Goal: Task Accomplishment & Management: Complete application form

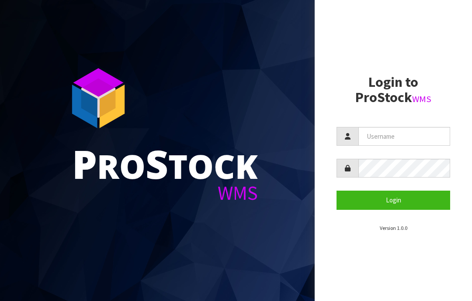
click at [384, 137] on input "text" at bounding box center [404, 136] width 92 height 19
type input "JGBIMPORTS"
click at [394, 202] on button "Login" at bounding box center [393, 200] width 114 height 19
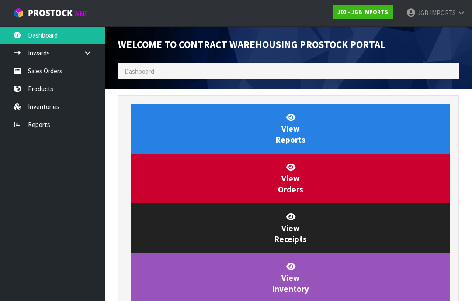
scroll to position [515, 354]
click at [47, 73] on link "Sales Orders" at bounding box center [52, 71] width 105 height 18
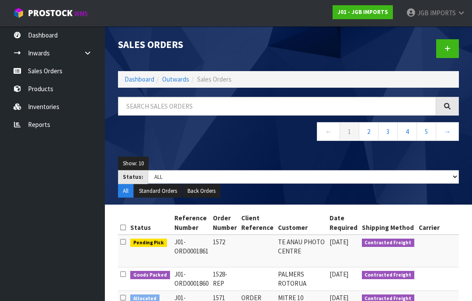
click at [447, 47] on icon at bounding box center [447, 48] width 6 height 7
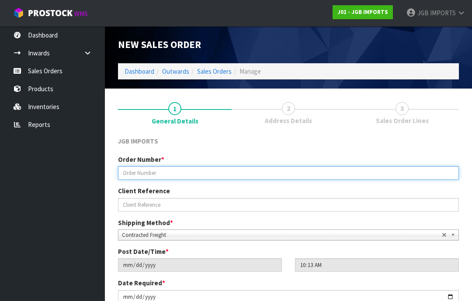
click at [138, 169] on input "text" at bounding box center [288, 173] width 341 height 14
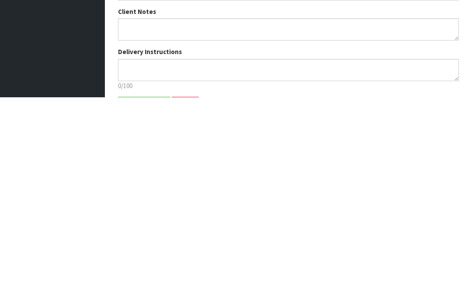
scroll to position [113, 0]
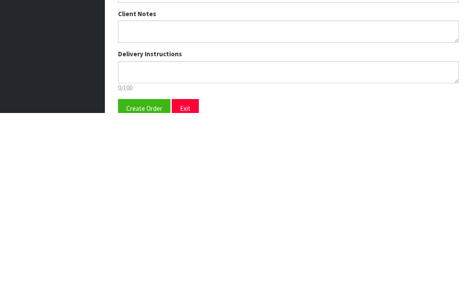
type input "1573"
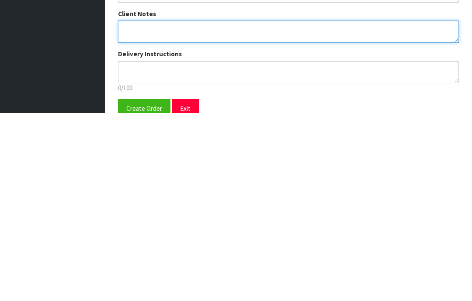
click at [129, 209] on textarea at bounding box center [288, 220] width 341 height 22
type textarea "FREIGHT FREE 100% DISCOUNT"
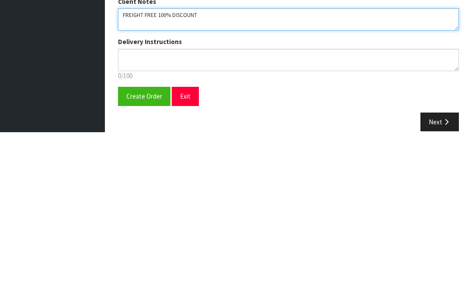
scroll to position [145, 0]
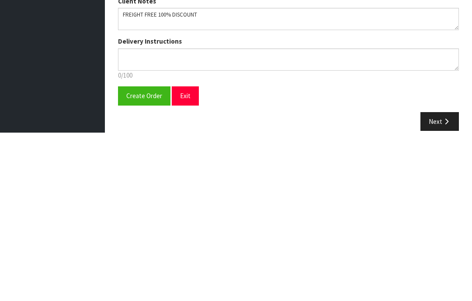
click at [142, 261] on span "Create Order" at bounding box center [144, 265] width 36 height 8
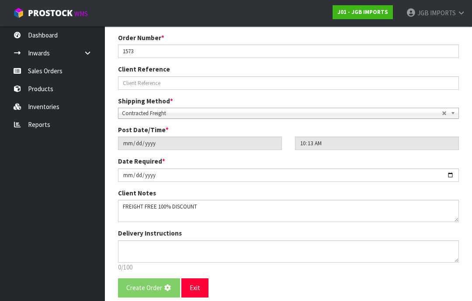
scroll to position [0, 0]
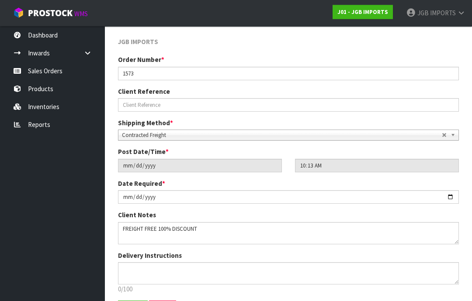
scroll to position [153, 0]
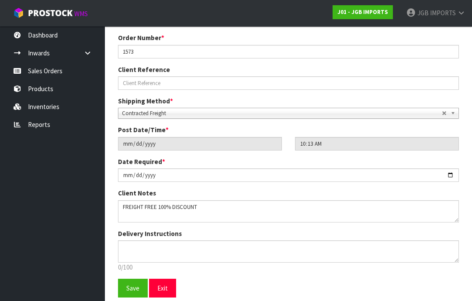
click at [128, 288] on span "Save" at bounding box center [132, 288] width 13 height 8
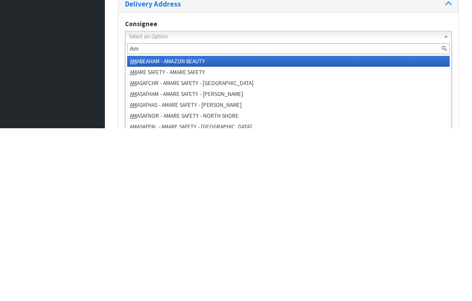
type input "Amb"
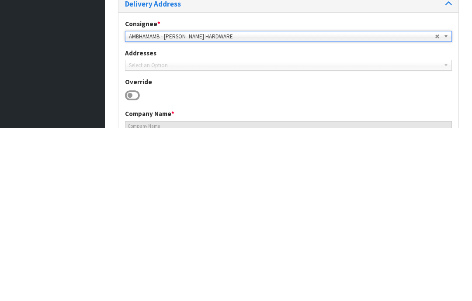
type input "[PERSON_NAME] HARDWARE"
type input "[PHONE_NUMBER]"
type input "[EMAIL_ADDRESS][DOMAIN_NAME]"
type input "[STREET_ADDRESS]"
type input "7410"
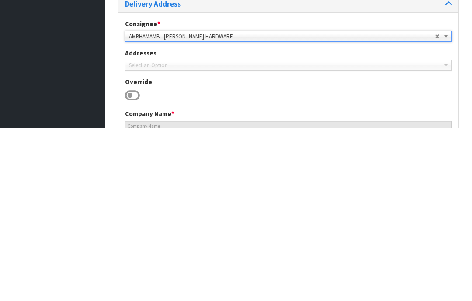
type input "AMBERLEY"
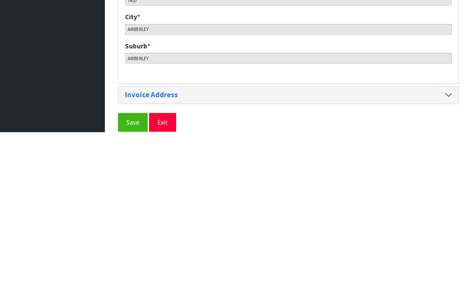
scroll to position [389, 0]
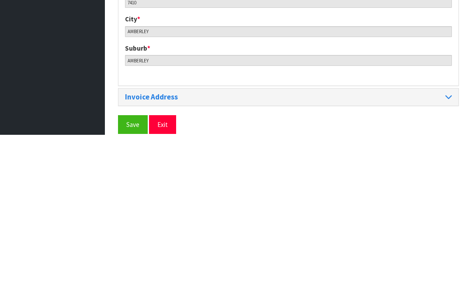
click at [132, 287] on span "Save" at bounding box center [132, 291] width 13 height 8
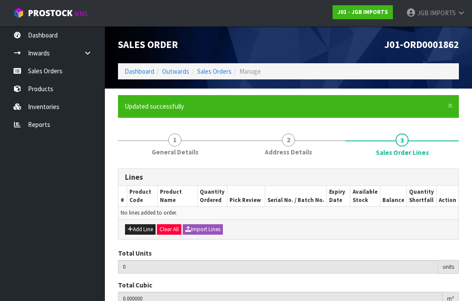
click at [141, 231] on button "Add Line" at bounding box center [140, 230] width 31 height 10
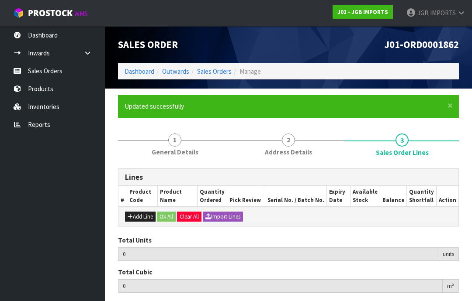
type input "0"
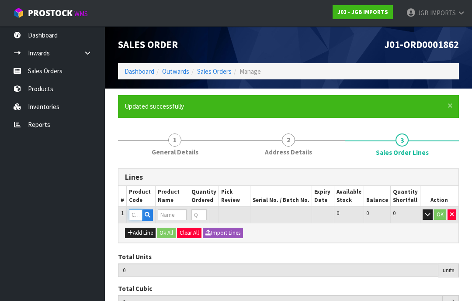
click at [135, 214] on input "text" at bounding box center [136, 215] width 14 height 11
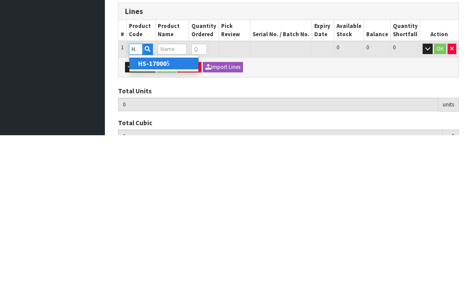
type input "HS-170005"
type input "0.000000"
type input "0.000"
type input "Bird House Yellow w Red Door"
type input "0"
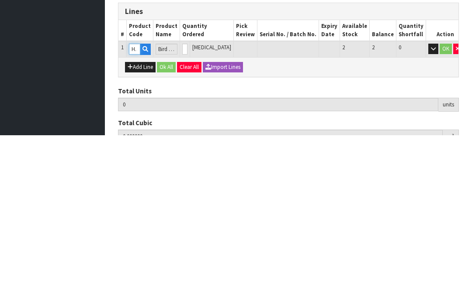
type input "HS-170005"
click at [187, 210] on input "0" at bounding box center [184, 215] width 5 height 11
type input "0"
type input "2"
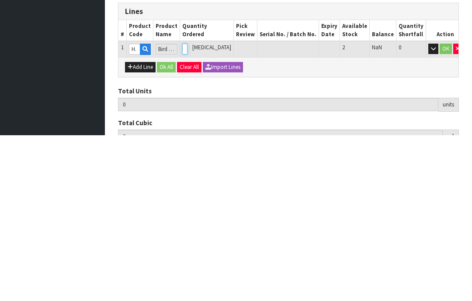
type input "0.009214"
type input "0.9"
type input "2"
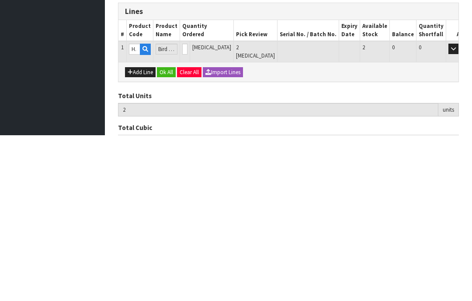
click at [460, 210] on button "OK" at bounding box center [466, 215] width 12 height 10
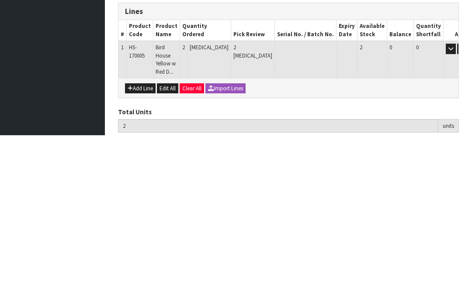
scroll to position [101, 0]
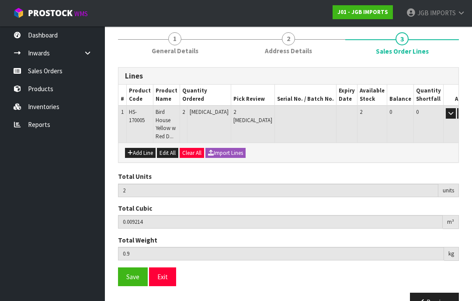
click at [136, 148] on button "Add Line" at bounding box center [140, 153] width 31 height 10
type input "0"
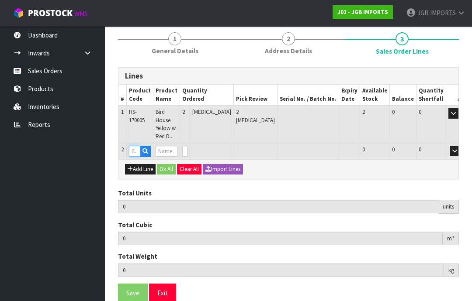
click at [131, 146] on input "text" at bounding box center [134, 151] width 11 height 11
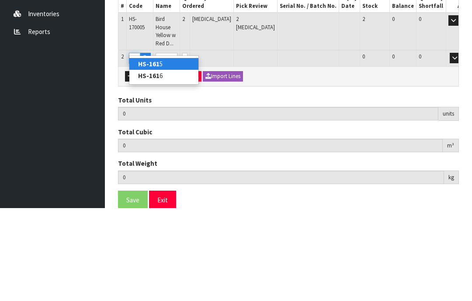
type input "HS-1615"
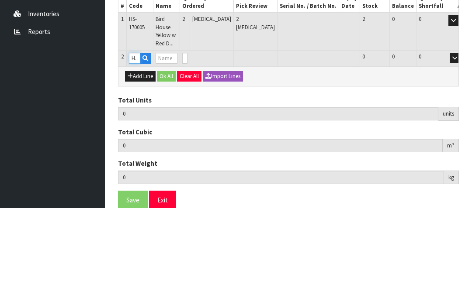
type input "2"
type input "0.009214"
type input "0.9"
type input "BIRD HOUSE YELLOW W WHITE PORCH"
type input "0"
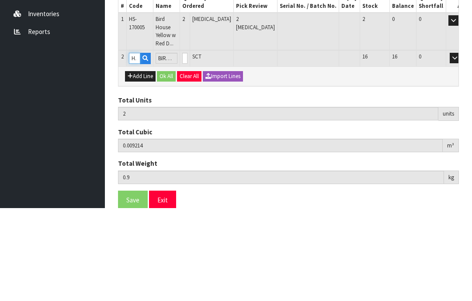
type input "HS-1615"
click at [187, 146] on input "0" at bounding box center [184, 151] width 5 height 11
type input "0"
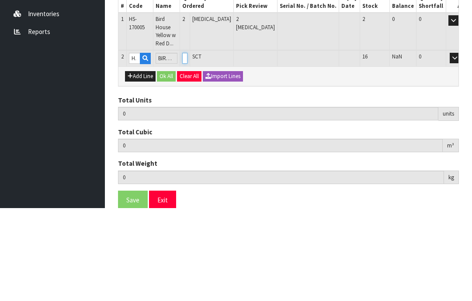
type input "4"
type input "0.030774"
type input "2.8"
type input "2"
click at [461, 146] on button "OK" at bounding box center [467, 151] width 12 height 10
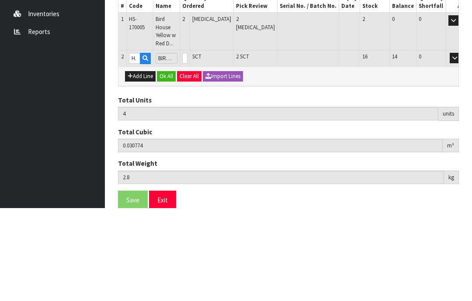
scroll to position [130, 0]
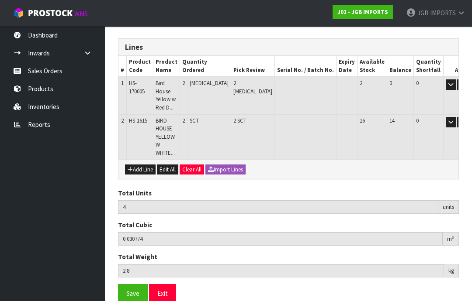
click at [142, 165] on button "Add Line" at bounding box center [140, 170] width 31 height 10
type input "0"
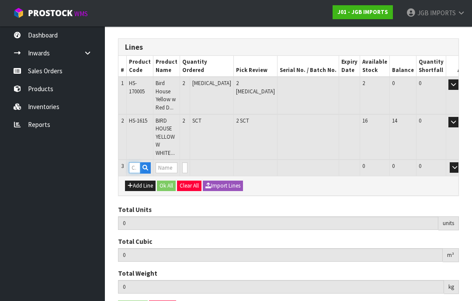
click at [134, 162] on input "text" at bounding box center [134, 167] width 11 height 11
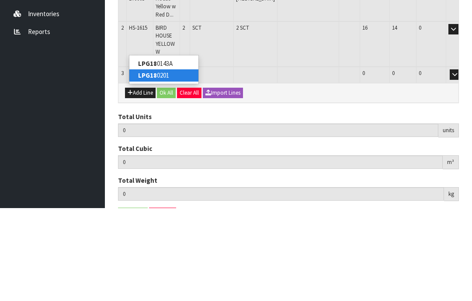
click at [162, 162] on link "LPG18 0201" at bounding box center [163, 168] width 69 height 12
type input "LPG180201"
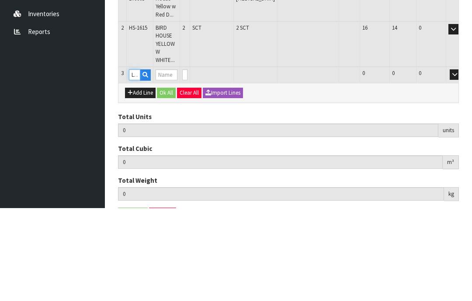
type input "4"
type input "0.030774"
type input "2.8"
type input "JEANS PLANTER W TOOLS"
type input "0"
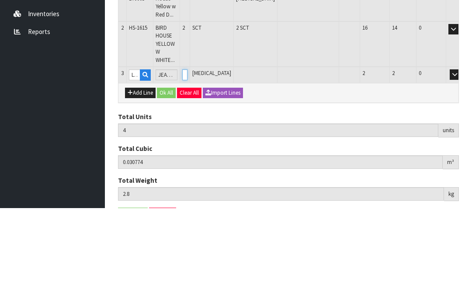
click at [187, 162] on input "0" at bounding box center [184, 167] width 5 height 11
type input "0"
type input "6"
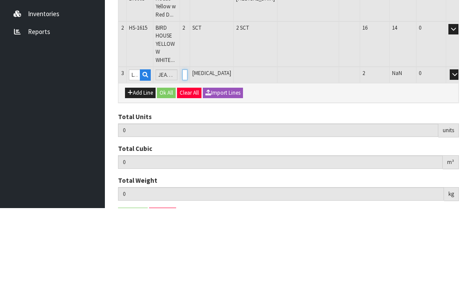
type input "0.043694"
type input "5.5"
type input "2"
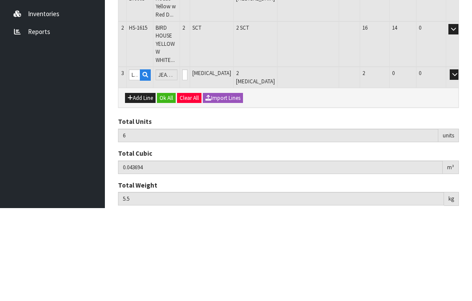
click at [461, 162] on button "OK" at bounding box center [467, 167] width 12 height 10
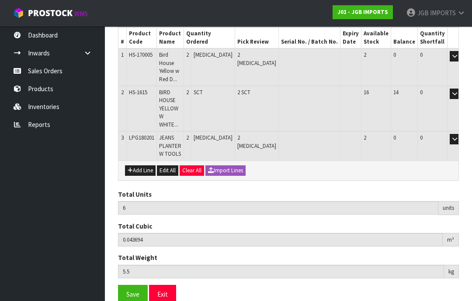
click at [136, 166] on button "Add Line" at bounding box center [140, 171] width 31 height 10
type input "0"
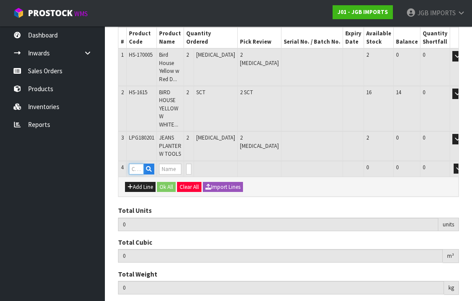
click at [134, 164] on input "text" at bounding box center [136, 169] width 15 height 11
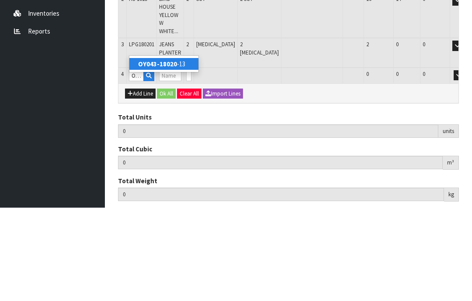
click at [165, 153] on strong "OY043-18020" at bounding box center [157, 157] width 39 height 8
type input "OY043-18020-13"
type input "6"
type input "0.043694"
type input "5.5"
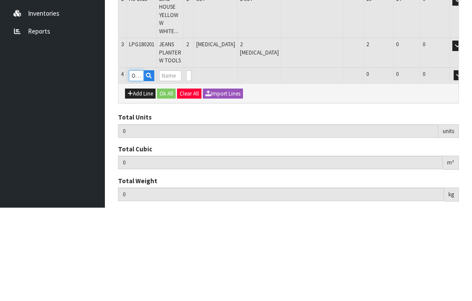
type input "MGO BIRD"
type input "0"
click at [191, 164] on input "0" at bounding box center [188, 169] width 5 height 11
type input "0"
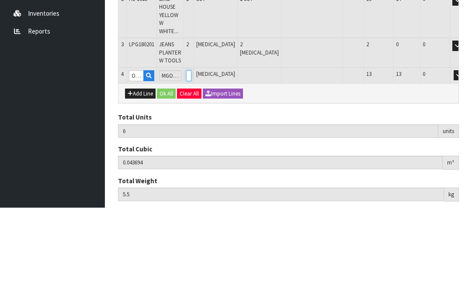
type input "0"
type input "9"
type input "0.094844"
type input "13.09"
type input "3"
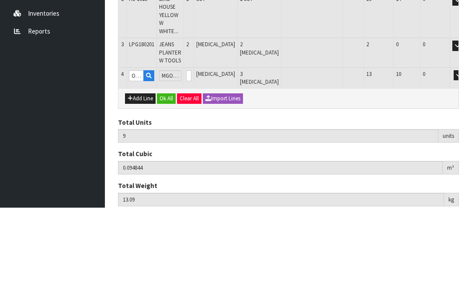
click at [465, 164] on button "OK" at bounding box center [471, 169] width 12 height 10
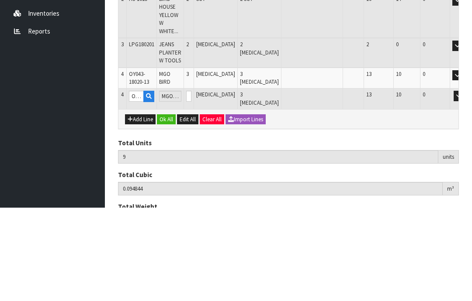
scroll to position [188, 0]
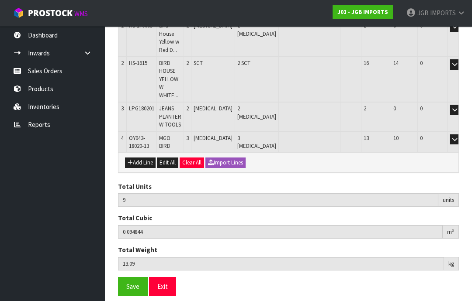
click at [137, 158] on button "Add Line" at bounding box center [140, 163] width 31 height 10
type input "0"
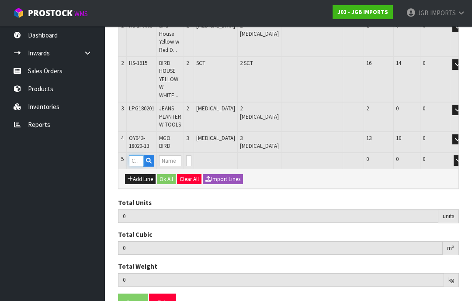
click at [136, 156] on input "text" at bounding box center [136, 161] width 15 height 11
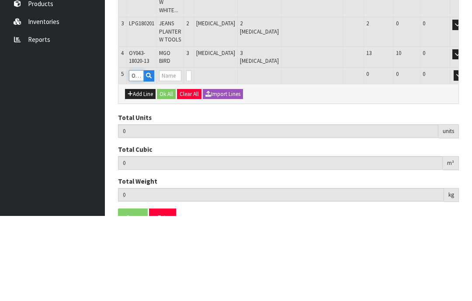
type input "OY043-1"
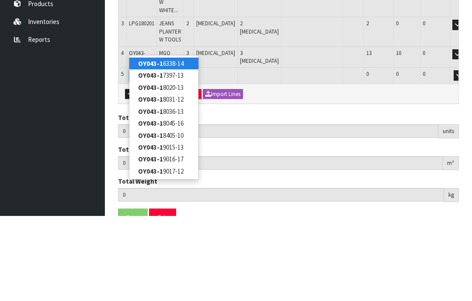
scroll to position [208, 0]
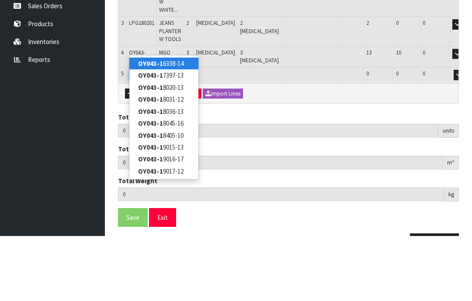
type input "OY043-10"
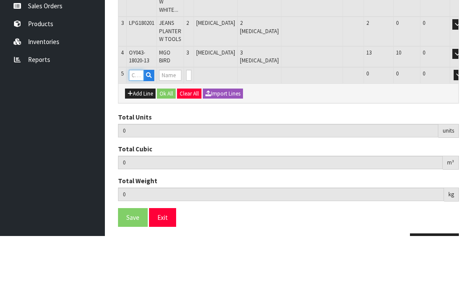
scroll to position [209, 0]
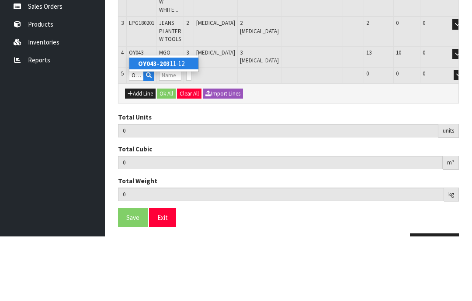
click at [174, 122] on link "OY043-203 11-12" at bounding box center [163, 128] width 69 height 12
type input "OY043-20311-12"
type input "9"
type input "0.094844"
type input "13.09"
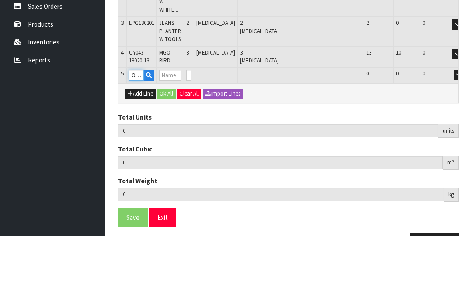
type input "MGO FROG"
type input "0"
click at [191, 135] on input "0" at bounding box center [188, 140] width 5 height 11
type input "0"
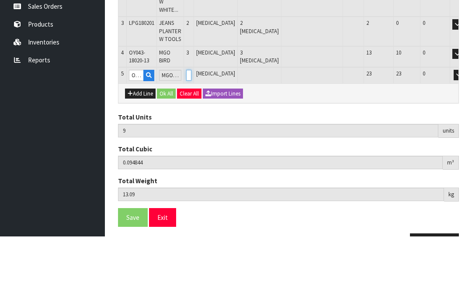
type input "0"
type input "12"
type input "0.126344"
type input "21.19"
type input "3"
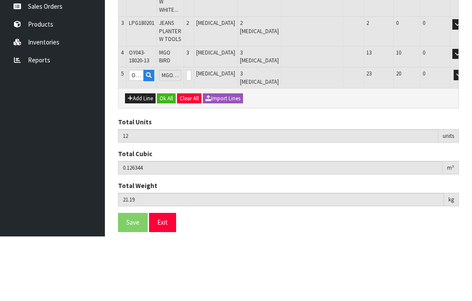
click at [465, 135] on button "OK" at bounding box center [471, 140] width 12 height 10
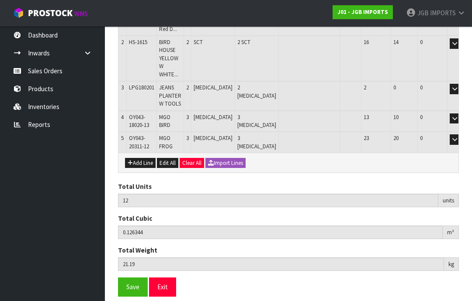
click at [136, 158] on button "Add Line" at bounding box center [140, 163] width 31 height 10
type input "0"
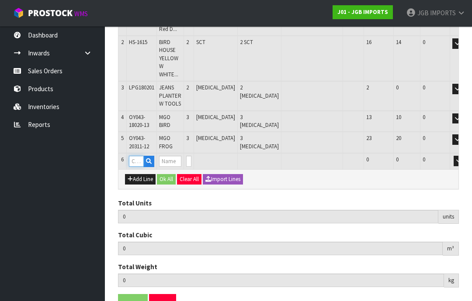
click at [136, 156] on input "text" at bounding box center [136, 161] width 15 height 11
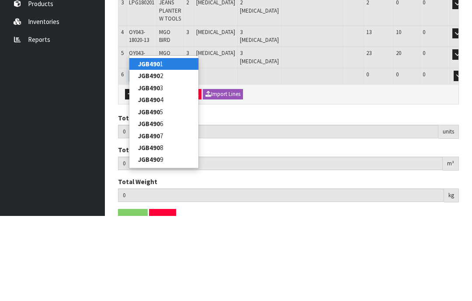
type input "JGB4902"
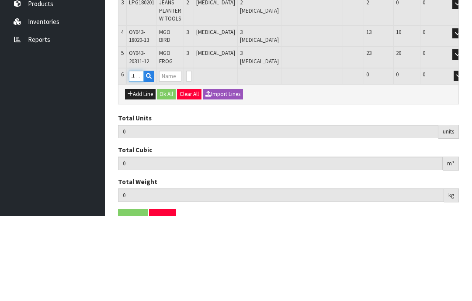
type input "12"
type input "0.126344"
type input "21.19"
type input "Goose w Egg"
type input "0"
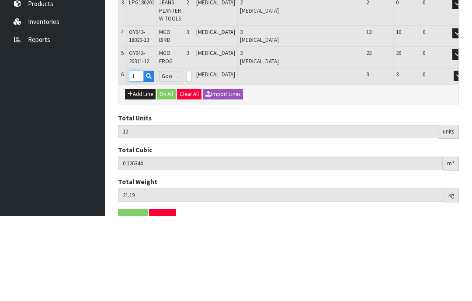
type input "JGB4902"
click at [191, 156] on input "0" at bounding box center [188, 161] width 5 height 11
type input "0"
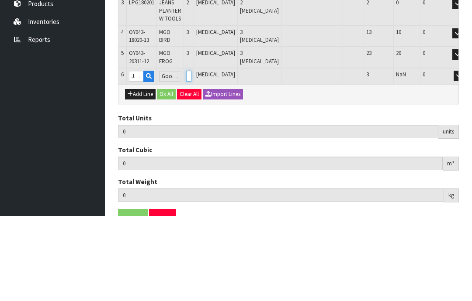
type input "15"
type input "0.206048"
type input "25.54"
type input "3"
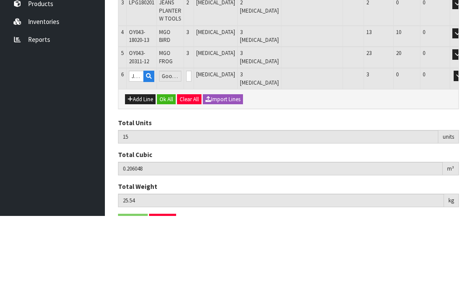
click at [465, 156] on button "OK" at bounding box center [471, 161] width 12 height 10
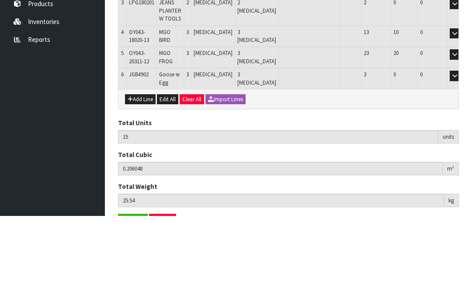
scroll to position [229, 0]
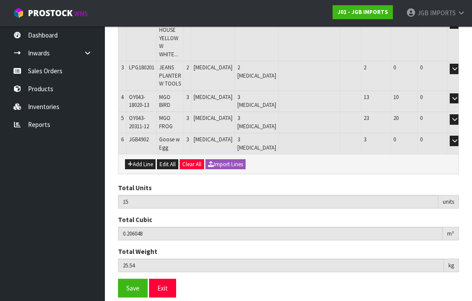
click at [142, 159] on button "Add Line" at bounding box center [140, 164] width 31 height 10
type input "0"
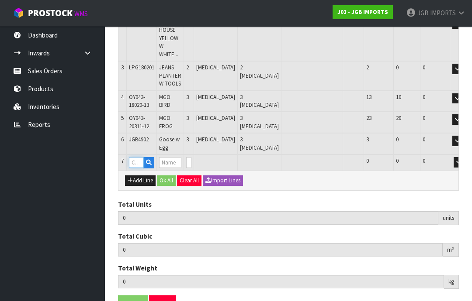
click at [136, 157] on input "text" at bounding box center [136, 162] width 15 height 11
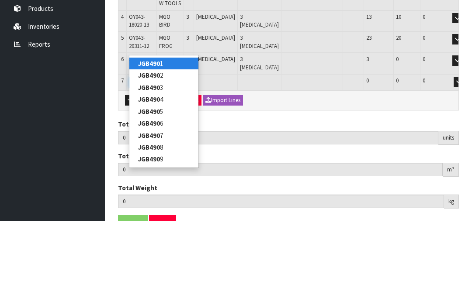
type input "JGB4905"
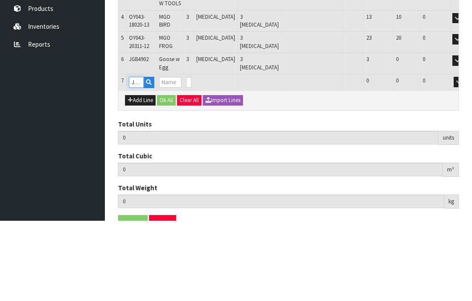
type input "15"
type input "0.206048"
type input "25.54"
type input "Duck w Basket"
type input "0"
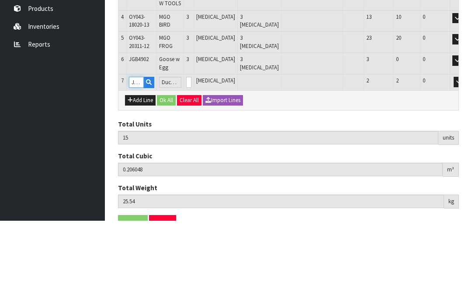
type input "JGB4905"
click at [191, 157] on input "0" at bounding box center [188, 162] width 5 height 11
type input "0"
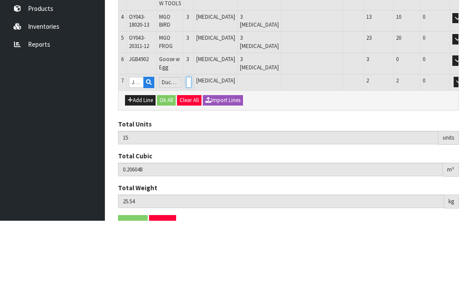
type input "0"
type input "17"
type input "0.230408"
type input "26.84"
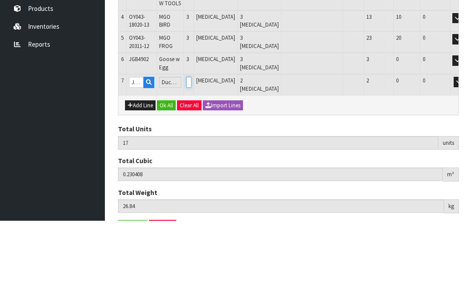
type input "2"
click at [453, 157] on button "button" at bounding box center [458, 162] width 10 height 10
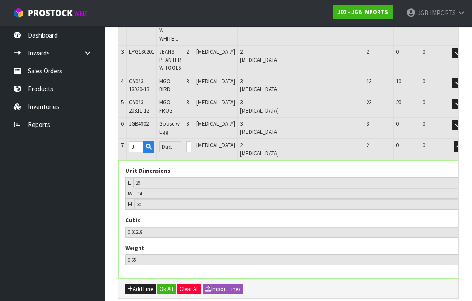
click at [465, 142] on button "OK" at bounding box center [471, 147] width 12 height 10
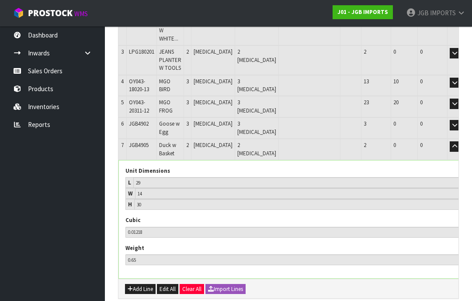
click at [449, 142] on button "button" at bounding box center [454, 147] width 10 height 10
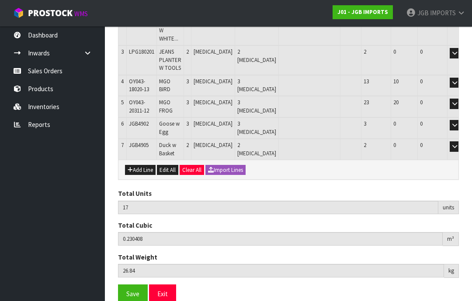
click at [140, 165] on button "Add Line" at bounding box center [140, 170] width 31 height 10
type input "0"
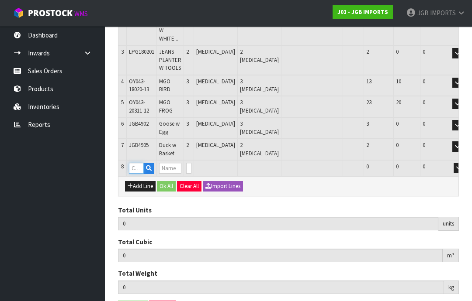
click at [136, 163] on input "text" at bounding box center [136, 168] width 15 height 11
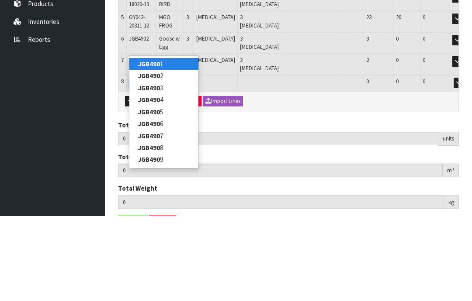
type input "JGB4906"
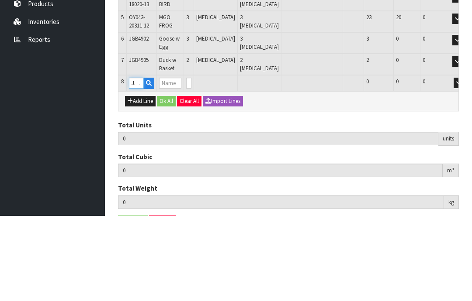
type input "17"
type input "0.230408"
type input "26.84"
type input "Duck w Water Can"
type input "0"
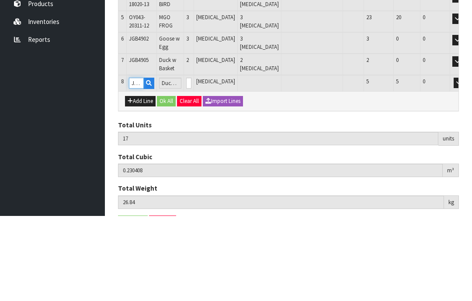
type input "JGB4906"
click at [191, 163] on input "0" at bounding box center [188, 168] width 5 height 11
type input "0"
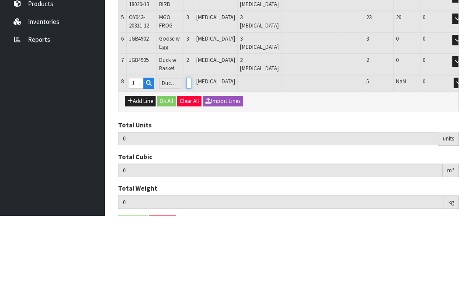
type input "1"
type input "18"
type input "0.237158"
type input "27.54"
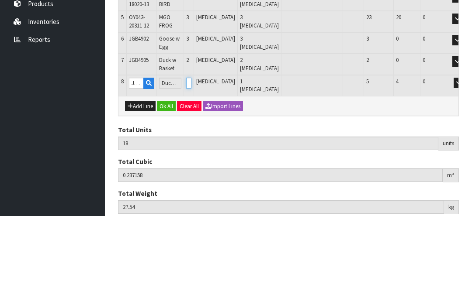
type input "1"
click at [453, 163] on button "button" at bounding box center [458, 168] width 10 height 10
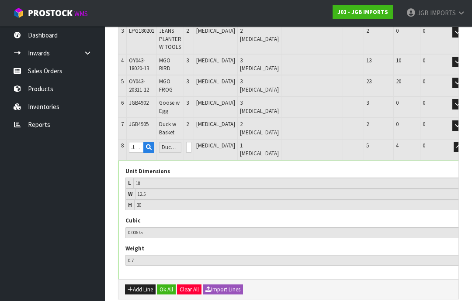
click at [465, 142] on button "OK" at bounding box center [471, 147] width 12 height 10
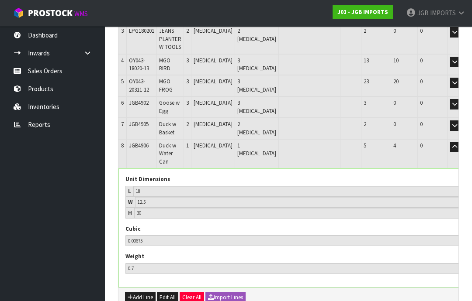
click at [449, 142] on button "button" at bounding box center [454, 147] width 10 height 10
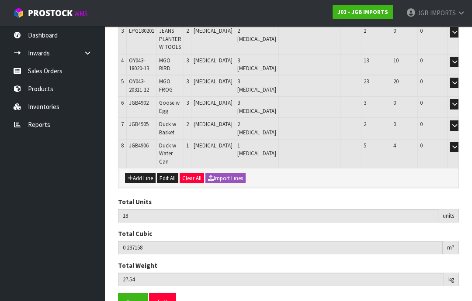
click at [136, 173] on button "Add Line" at bounding box center [140, 178] width 31 height 10
type input "0"
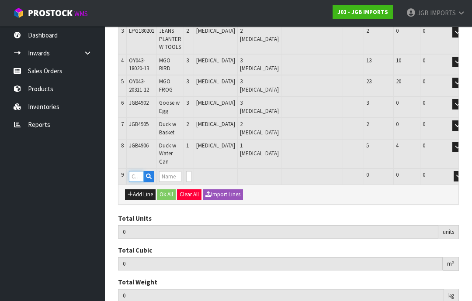
click at [135, 171] on input "text" at bounding box center [136, 176] width 15 height 11
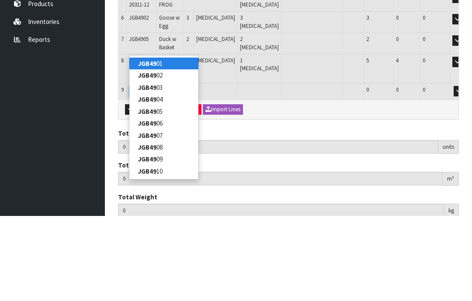
type input "JGB4907"
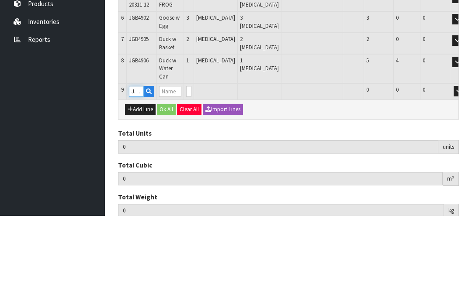
type input "18"
type input "0.237158"
type input "27.54"
type input "Duck w Welcome Sign"
type input "0"
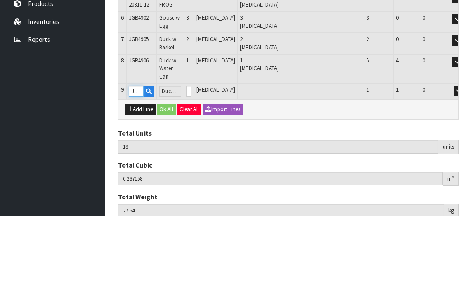
type input "JGB4907"
click at [191, 171] on input "0" at bounding box center [188, 176] width 5 height 11
type input "0"
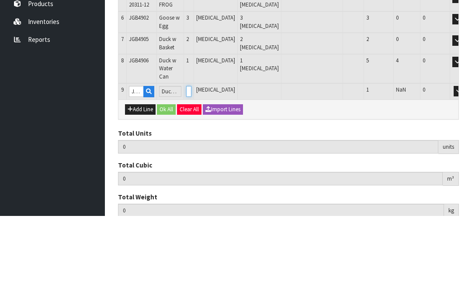
type input "19"
type input "0.2457"
type input "29.262"
type input "1"
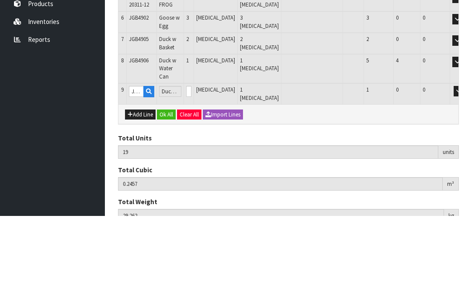
click at [465, 171] on button "OK" at bounding box center [471, 176] width 12 height 10
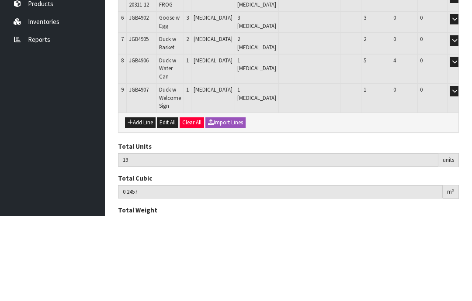
scroll to position [286, 0]
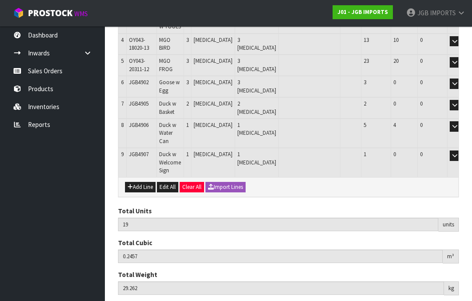
click at [138, 182] on button "Add Line" at bounding box center [140, 187] width 31 height 10
type input "0"
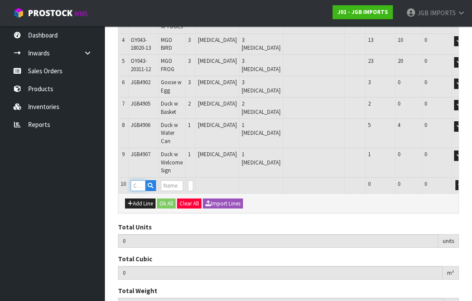
click at [137, 180] on input "text" at bounding box center [138, 185] width 15 height 11
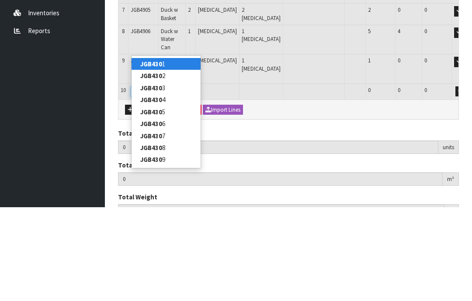
type input "JGB4307"
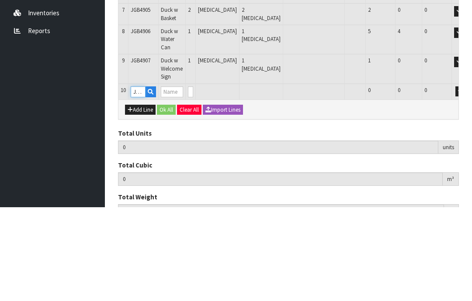
type input "19"
type input "0.2457"
type input "29.262"
type input "Set 4 Mauve Flower Pots in Display Unit"
type input "0"
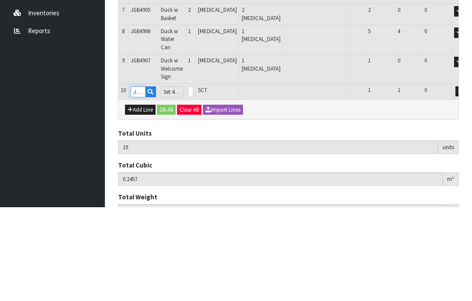
type input "JGB4307"
click at [193, 180] on input "0" at bounding box center [190, 185] width 5 height 11
type input "0"
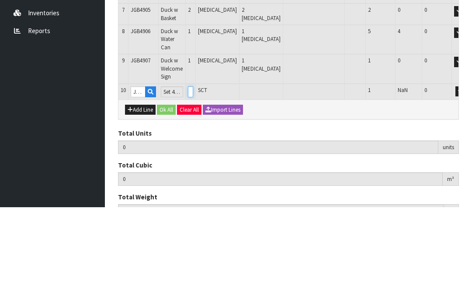
type input "20"
type input "0.255892"
type input "31.662"
type input "1"
click at [455, 180] on button "button" at bounding box center [460, 185] width 10 height 10
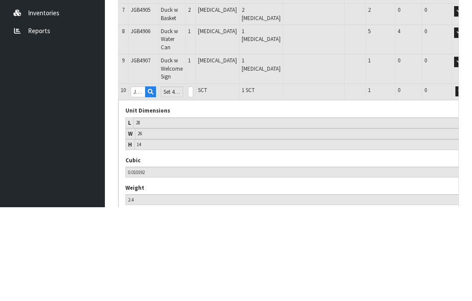
scroll to position [316, 0]
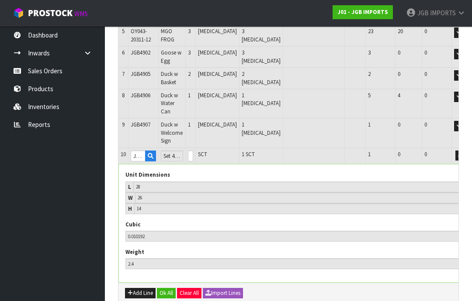
click at [467, 151] on button "OK" at bounding box center [473, 156] width 12 height 10
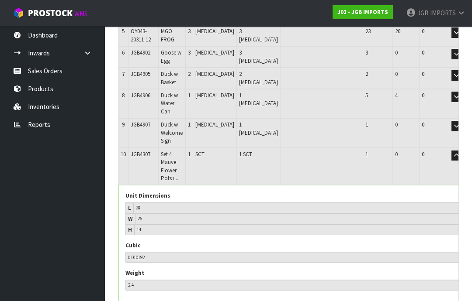
click at [449, 148] on td "Edit" at bounding box center [469, 166] width 41 height 37
click at [451, 151] on button "button" at bounding box center [456, 156] width 10 height 10
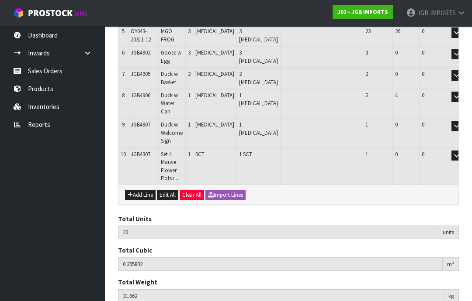
click at [140, 190] on button "Add Line" at bounding box center [140, 195] width 31 height 10
type input "0"
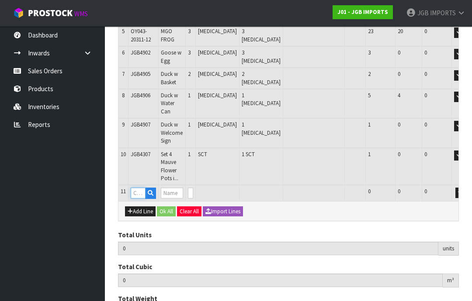
click at [138, 188] on input "text" at bounding box center [138, 193] width 15 height 11
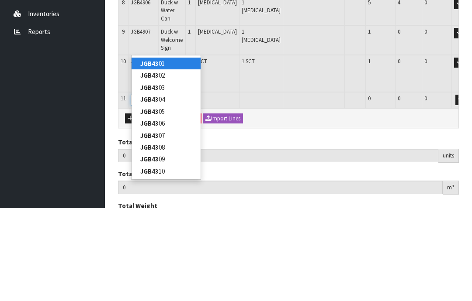
type input "JGB4308"
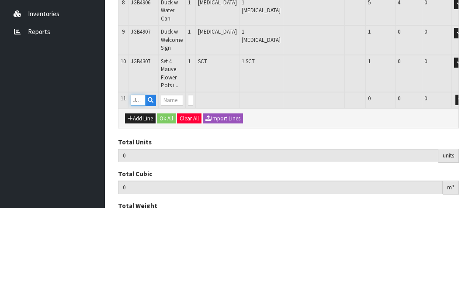
type input "20"
type input "0.255892"
type input "31.662"
type input "Set 4 Bright Flower Pots in Display Unit"
type input "0"
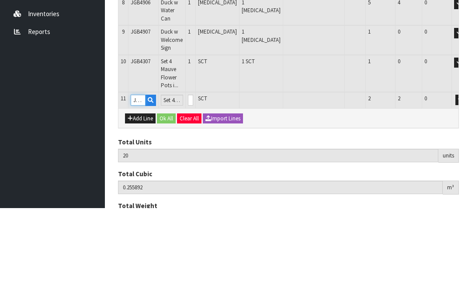
type input "JGB4308"
click at [193, 188] on input "0" at bounding box center [190, 193] width 5 height 11
click at [467, 188] on button "OK" at bounding box center [473, 193] width 12 height 10
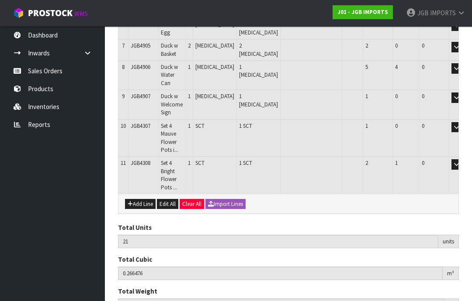
click at [138, 199] on button "Add Line" at bounding box center [140, 204] width 31 height 10
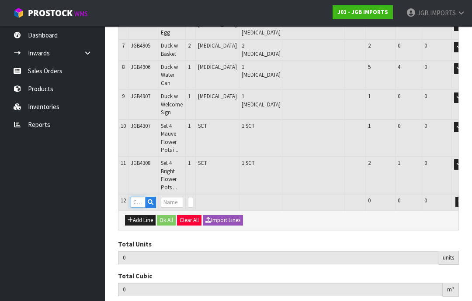
click at [135, 197] on input "text" at bounding box center [138, 202] width 15 height 11
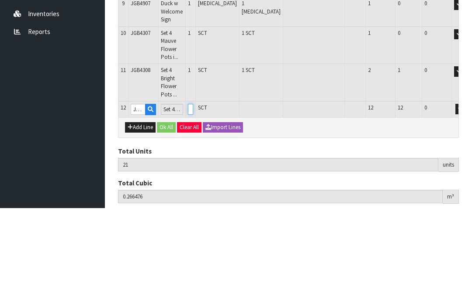
click at [193, 197] on input "0" at bounding box center [190, 202] width 5 height 11
click at [467, 197] on button "OK" at bounding box center [473, 202] width 12 height 10
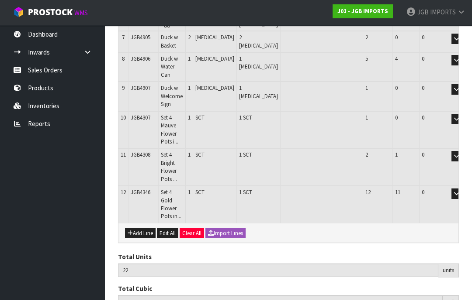
scroll to position [351, 0]
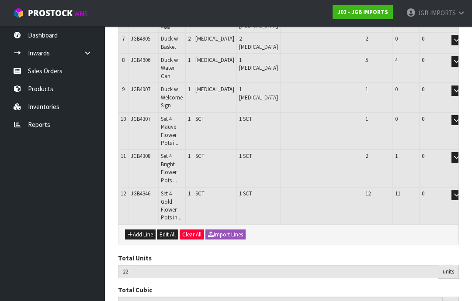
click at [142, 230] on button "Add Line" at bounding box center [140, 235] width 31 height 10
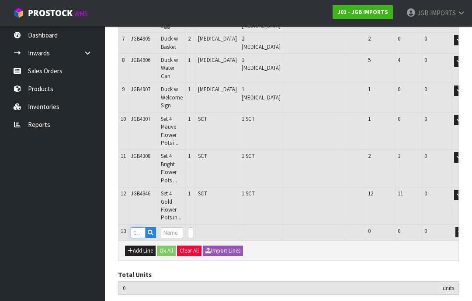
click at [135, 228] on input "text" at bounding box center [138, 233] width 15 height 11
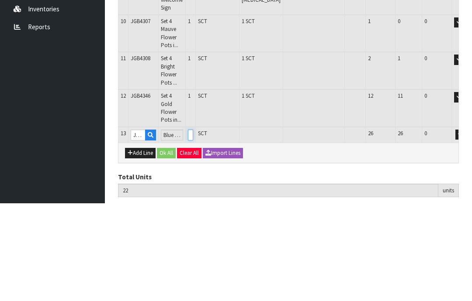
click at [193, 228] on input "0" at bounding box center [190, 233] width 5 height 11
click at [467, 228] on button "OK" at bounding box center [473, 233] width 12 height 10
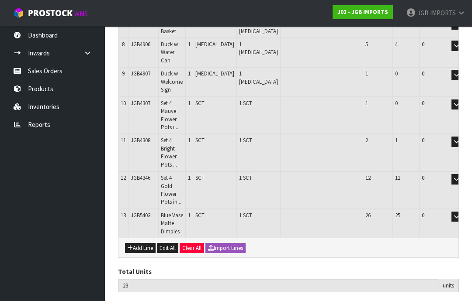
click at [137, 243] on button "Add Line" at bounding box center [140, 248] width 31 height 10
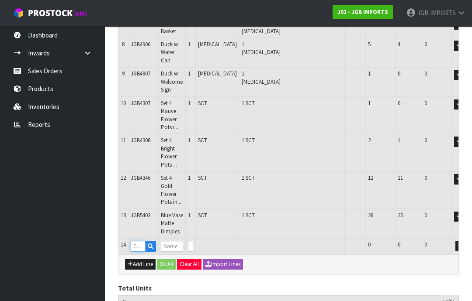
click at [138, 241] on input "text" at bounding box center [138, 246] width 15 height 11
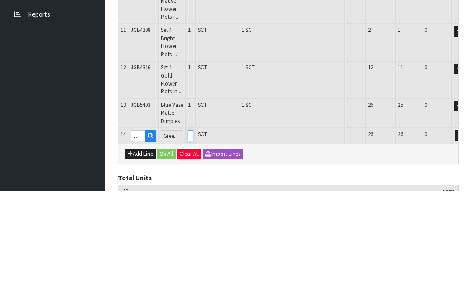
click at [193, 241] on input "0" at bounding box center [190, 246] width 5 height 11
click at [467, 241] on button "OK" at bounding box center [473, 246] width 12 height 10
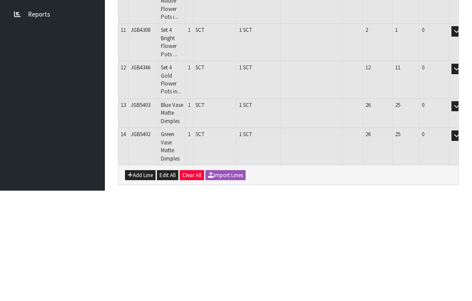
scroll to position [396, 0]
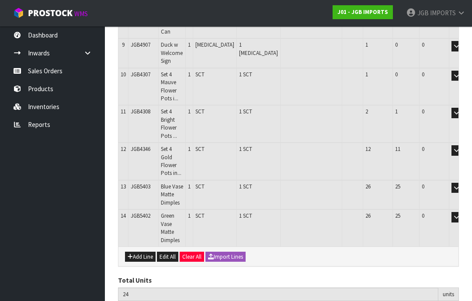
click at [139, 252] on button "Add Line" at bounding box center [140, 257] width 31 height 10
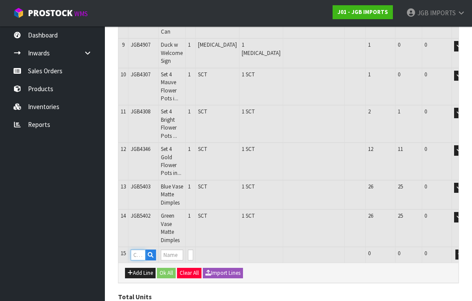
click at [138, 250] on input "text" at bounding box center [138, 255] width 15 height 11
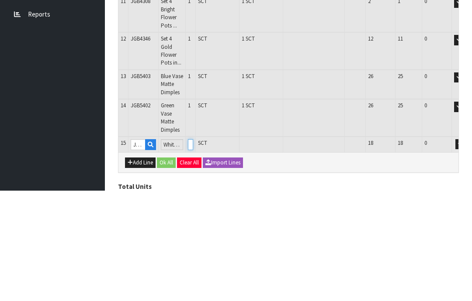
click at [193, 250] on input "0" at bounding box center [190, 255] width 5 height 11
click at [467, 250] on button "OK" at bounding box center [473, 255] width 12 height 10
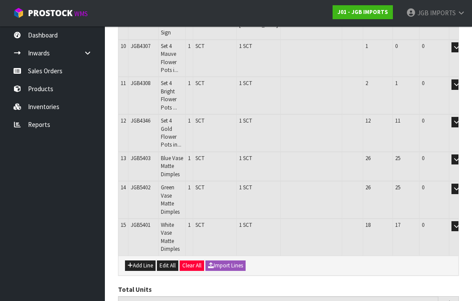
click at [138, 261] on button "Add Line" at bounding box center [140, 266] width 31 height 10
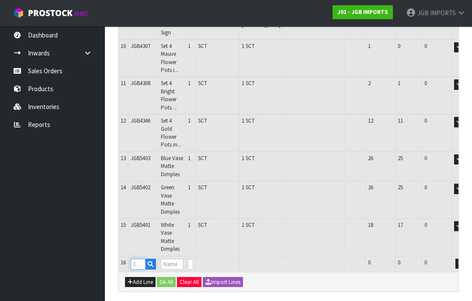
click at [138, 259] on input "text" at bounding box center [138, 264] width 15 height 11
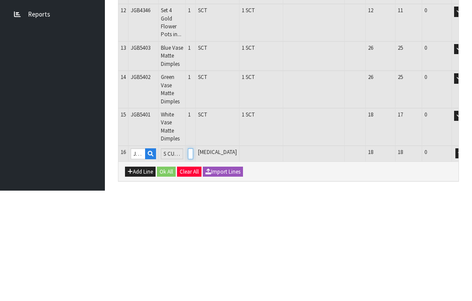
click at [193, 259] on input "0" at bounding box center [190, 264] width 5 height 11
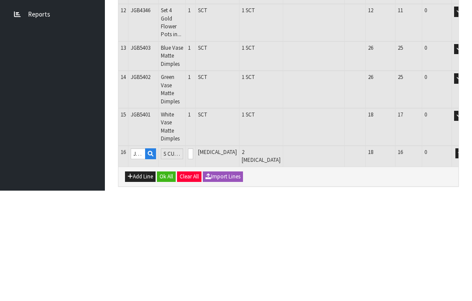
click at [467, 259] on button "OK" at bounding box center [473, 264] width 12 height 10
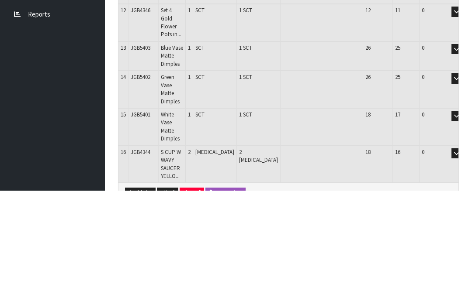
scroll to position [453, 0]
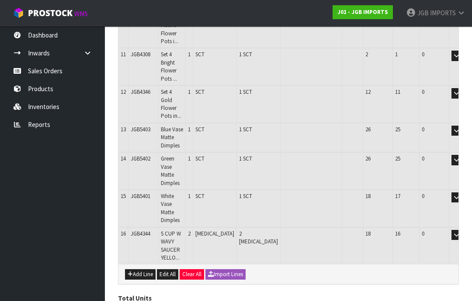
click at [140, 270] on button "Add Line" at bounding box center [140, 275] width 31 height 10
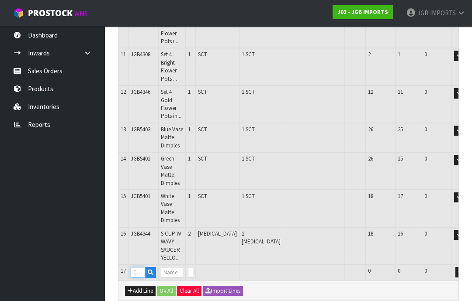
click at [138, 267] on input "text" at bounding box center [138, 272] width 15 height 11
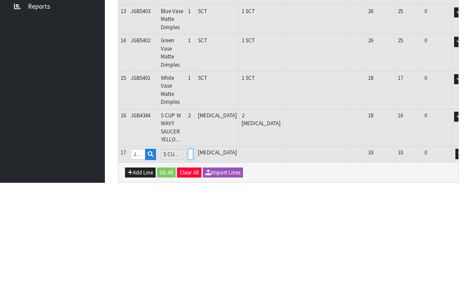
click at [193, 267] on input "0" at bounding box center [190, 272] width 5 height 11
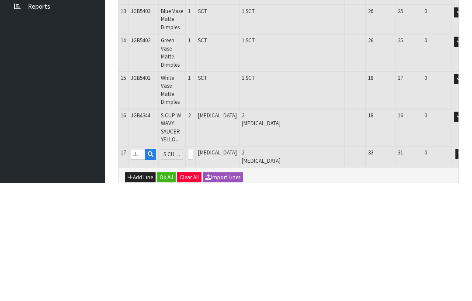
click at [467, 267] on button "OK" at bounding box center [473, 272] width 12 height 10
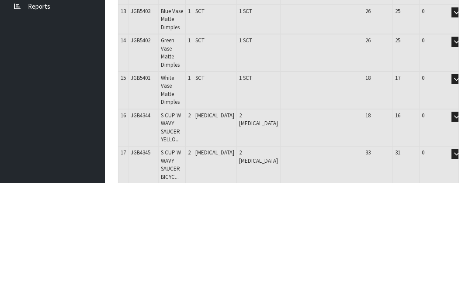
scroll to position [489, 0]
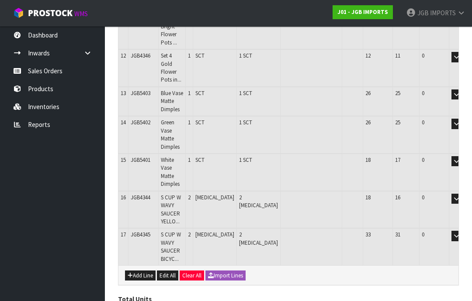
click at [140, 271] on button "Add Line" at bounding box center [140, 276] width 31 height 10
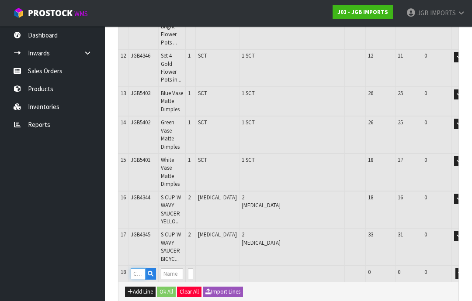
click at [137, 269] on input "text" at bounding box center [138, 274] width 15 height 11
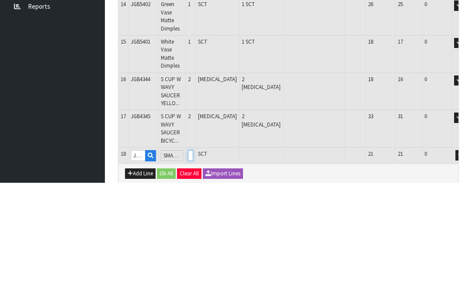
click at [193, 269] on input "0" at bounding box center [190, 274] width 5 height 11
click at [467, 269] on button "OK" at bounding box center [473, 274] width 12 height 10
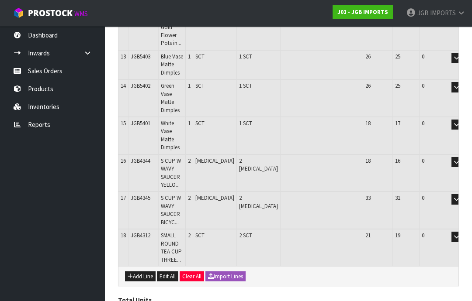
click at [140, 272] on button "Add Line" at bounding box center [140, 277] width 31 height 10
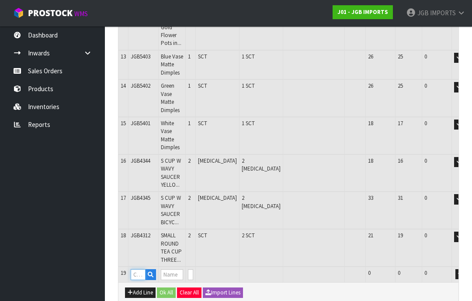
click at [136, 270] on input "text" at bounding box center [138, 275] width 15 height 11
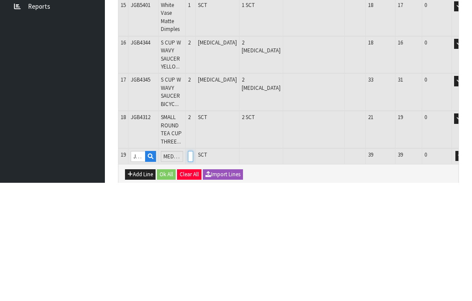
click at [193, 270] on input "0" at bounding box center [190, 275] width 5 height 11
click at [467, 270] on button "OK" at bounding box center [473, 275] width 12 height 10
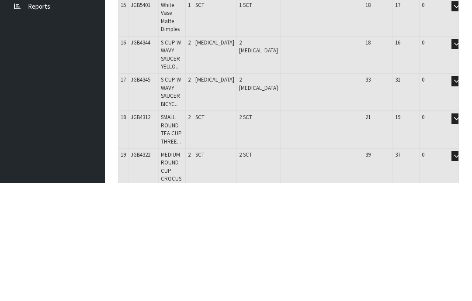
scroll to position [562, 0]
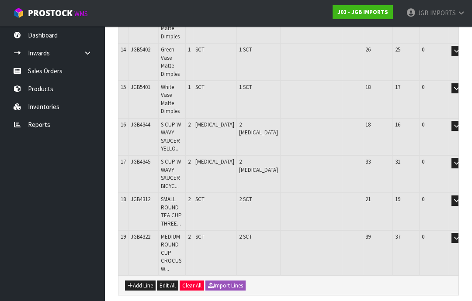
click at [137, 281] on button "Add Line" at bounding box center [140, 286] width 31 height 10
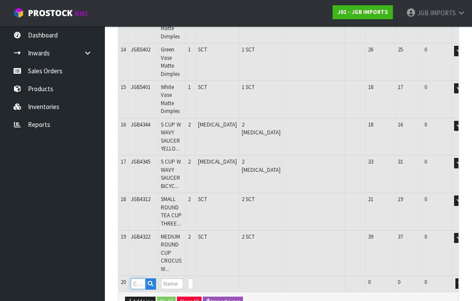
click at [136, 279] on input "text" at bounding box center [138, 284] width 15 height 11
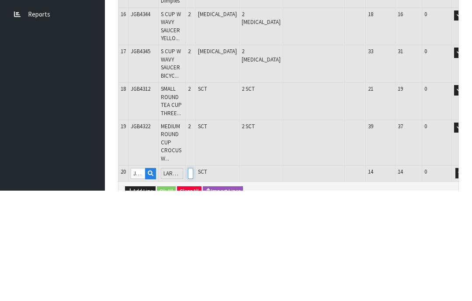
click at [193, 279] on input "0" at bounding box center [190, 284] width 5 height 11
click at [455, 279] on button "button" at bounding box center [460, 284] width 10 height 10
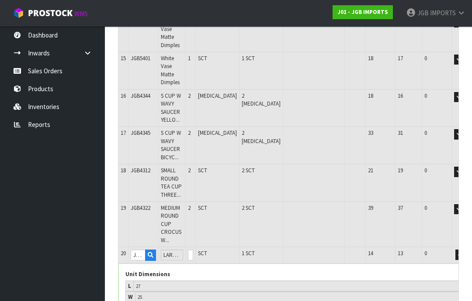
click at [467, 250] on button "OK" at bounding box center [473, 255] width 12 height 10
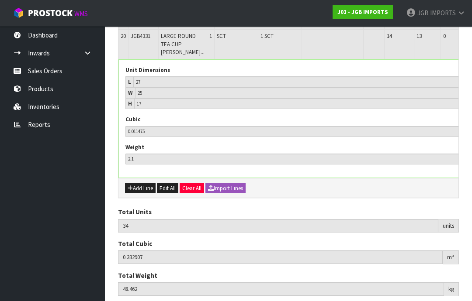
click at [471, 43] on button "button" at bounding box center [478, 37] width 10 height 10
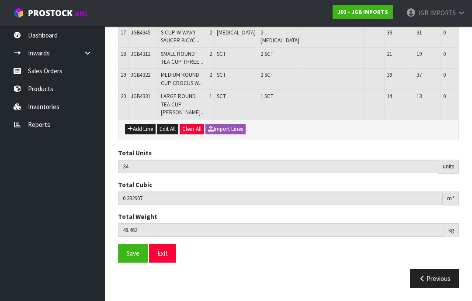
click at [136, 135] on button "Add Line" at bounding box center [140, 129] width 31 height 10
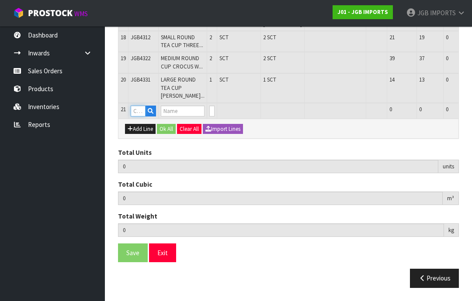
click at [138, 117] on input "text" at bounding box center [138, 111] width 15 height 11
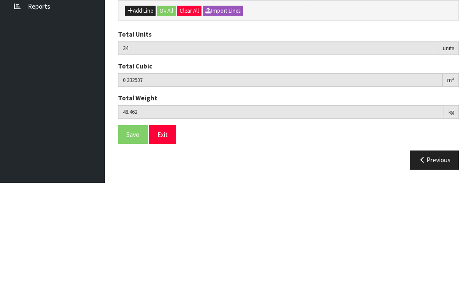
click at [209, 106] on input "0" at bounding box center [211, 111] width 5 height 11
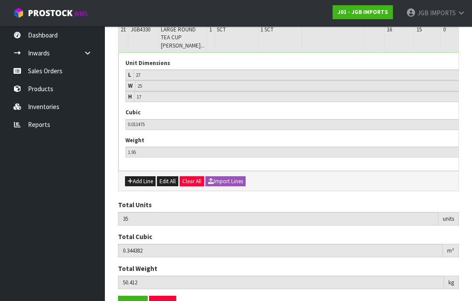
click at [471, 36] on button "button" at bounding box center [478, 31] width 10 height 10
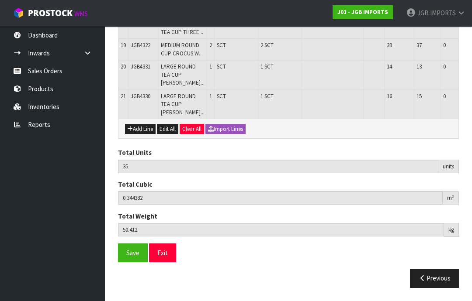
click at [137, 135] on button "Add Line" at bounding box center [140, 129] width 31 height 10
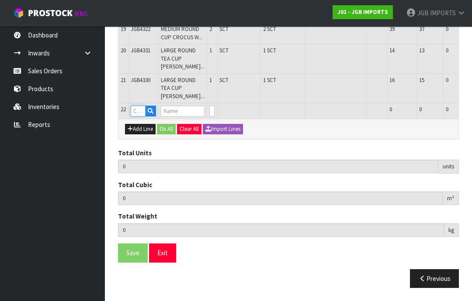
click at [138, 117] on input "text" at bounding box center [138, 111] width 15 height 11
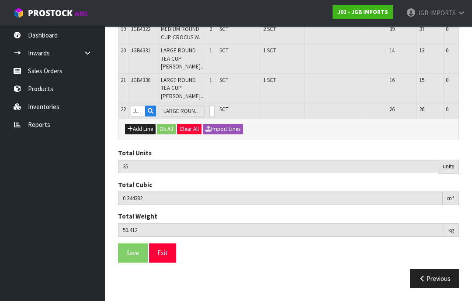
click at [210, 117] on input "0" at bounding box center [211, 111] width 5 height 11
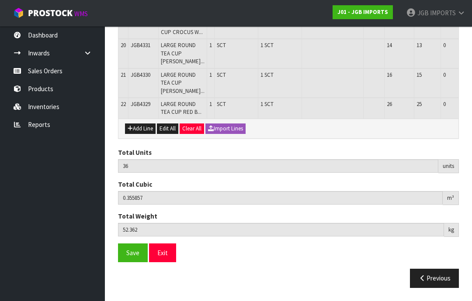
click at [138, 134] on button "Add Line" at bounding box center [140, 129] width 31 height 10
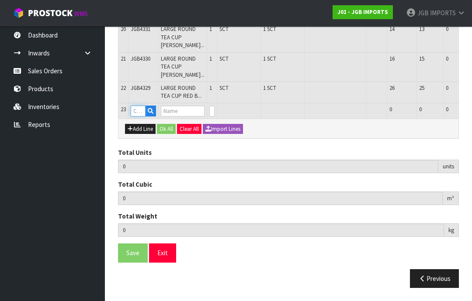
click at [135, 117] on input "text" at bounding box center [138, 111] width 15 height 11
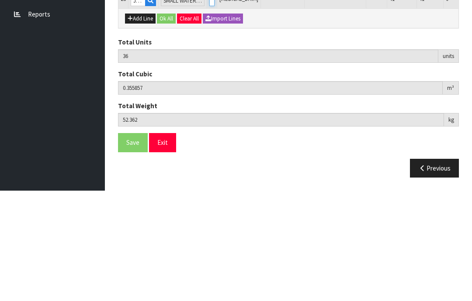
click at [209, 106] on input "0" at bounding box center [211, 111] width 5 height 11
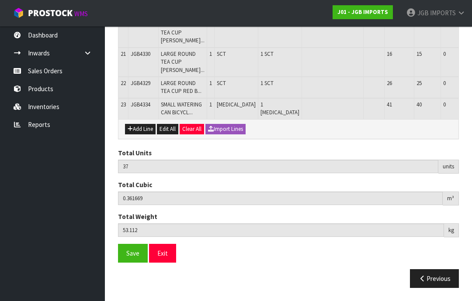
click at [139, 135] on button "Add Line" at bounding box center [140, 129] width 31 height 10
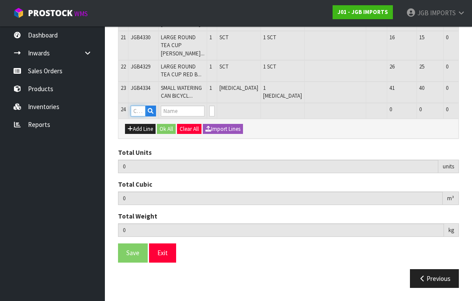
click at [136, 117] on input "text" at bounding box center [138, 111] width 15 height 11
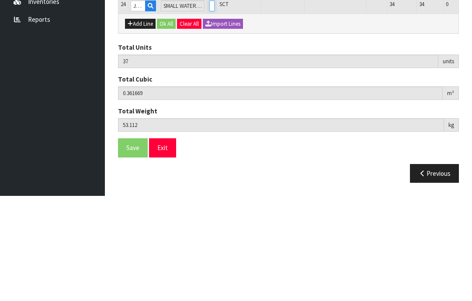
click at [209, 106] on input "0" at bounding box center [211, 111] width 5 height 11
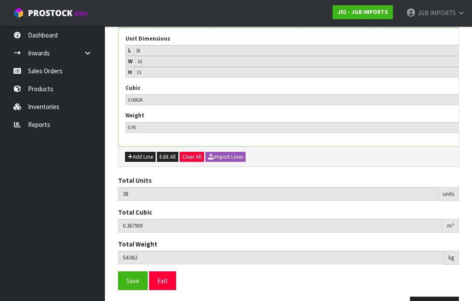
click at [471, 20] on button "button" at bounding box center [478, 14] width 10 height 10
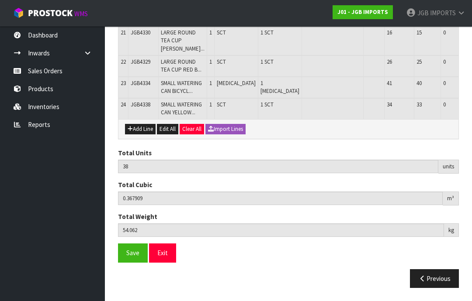
click at [139, 135] on button "Add Line" at bounding box center [140, 129] width 31 height 10
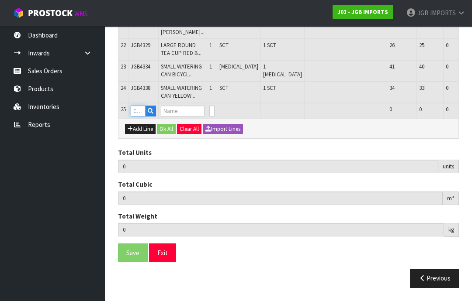
click at [138, 117] on input "text" at bounding box center [138, 111] width 15 height 11
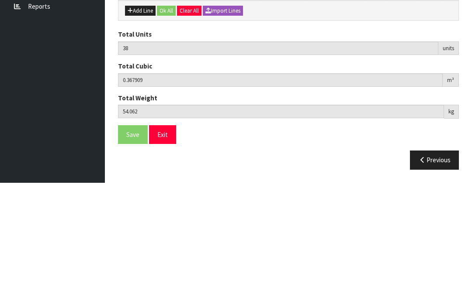
click at [209, 106] on input "0" at bounding box center [211, 111] width 5 height 11
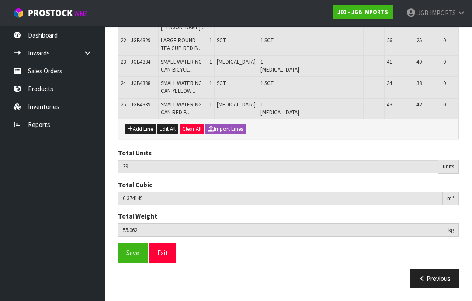
click at [138, 135] on button "Add Line" at bounding box center [140, 129] width 31 height 10
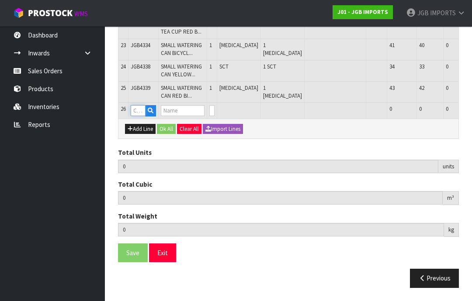
click at [138, 116] on input "text" at bounding box center [138, 110] width 15 height 11
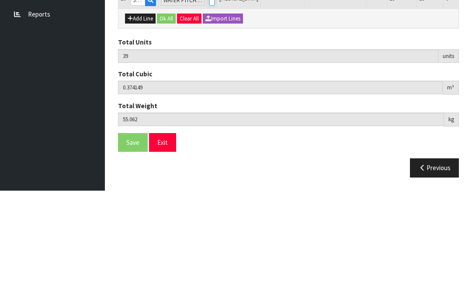
click at [209, 105] on input "0" at bounding box center [211, 110] width 5 height 11
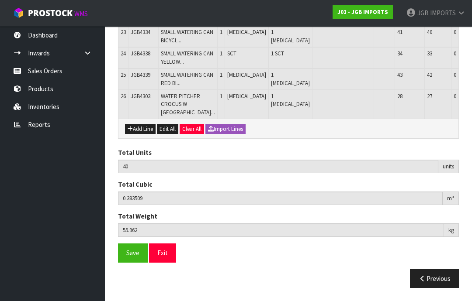
click at [135, 135] on button "Add Line" at bounding box center [140, 129] width 31 height 10
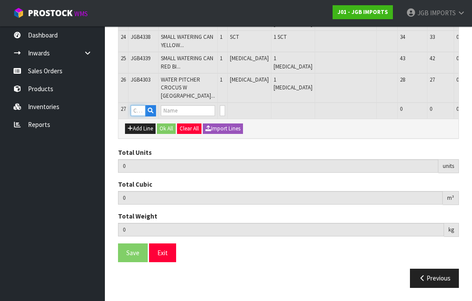
click at [137, 116] on input "text" at bounding box center [138, 110] width 15 height 11
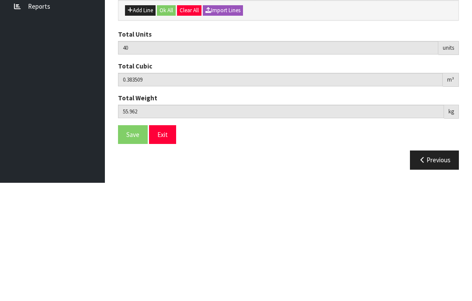
click at [220, 105] on input "0" at bounding box center [222, 110] width 5 height 11
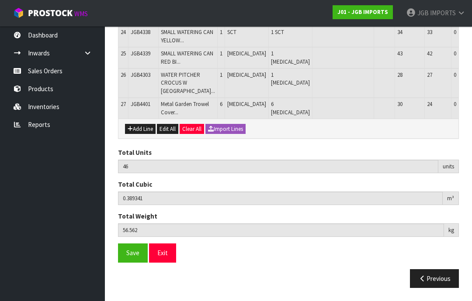
click at [136, 135] on button "Add Line" at bounding box center [140, 129] width 31 height 10
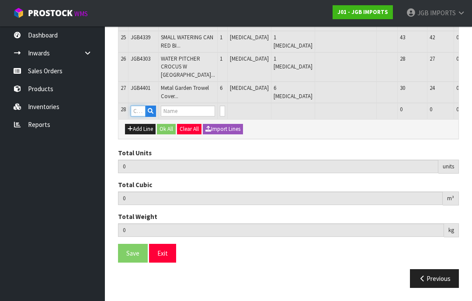
click at [138, 117] on input "text" at bounding box center [138, 111] width 15 height 11
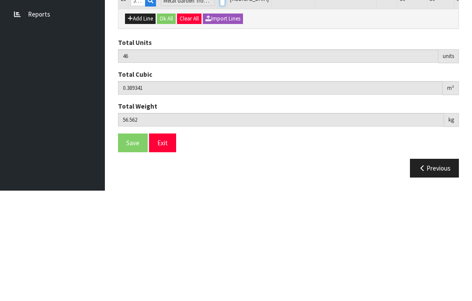
click at [220, 106] on input "0" at bounding box center [222, 111] width 5 height 11
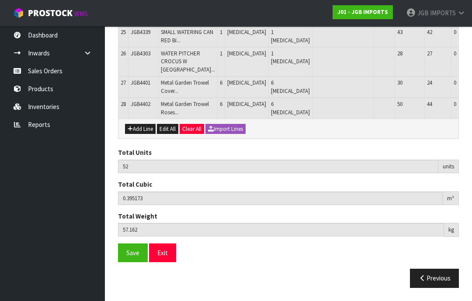
click at [135, 135] on button "Add Line" at bounding box center [140, 129] width 31 height 10
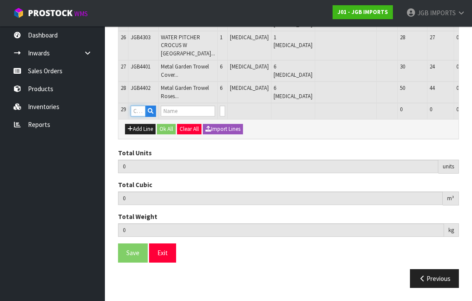
click at [138, 117] on input "text" at bounding box center [138, 111] width 15 height 11
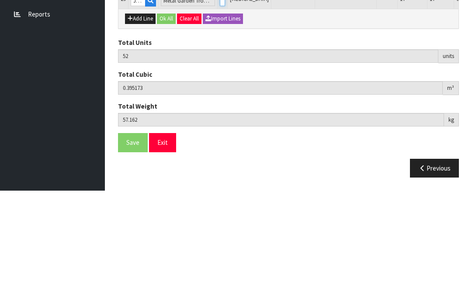
click at [220, 106] on input "0" at bounding box center [222, 111] width 5 height 11
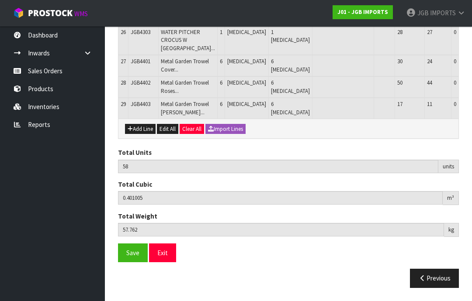
click at [138, 135] on button "Add Line" at bounding box center [140, 129] width 31 height 10
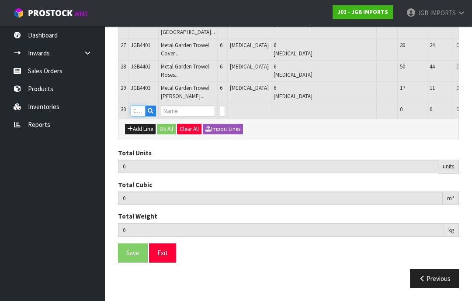
click at [135, 117] on input "text" at bounding box center [138, 111] width 15 height 11
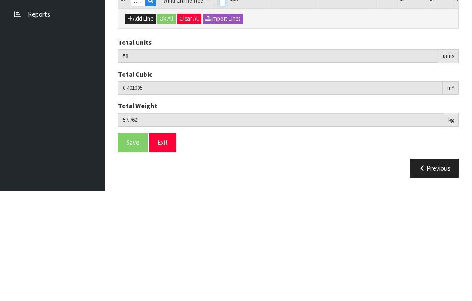
click at [220, 106] on input "0" at bounding box center [222, 111] width 5 height 11
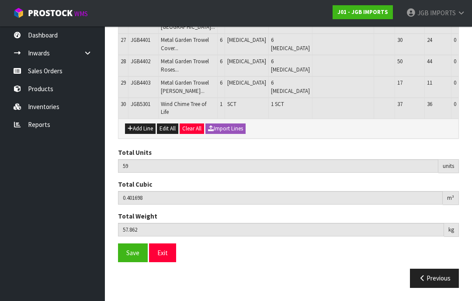
click at [138, 134] on button "Add Line" at bounding box center [140, 129] width 31 height 10
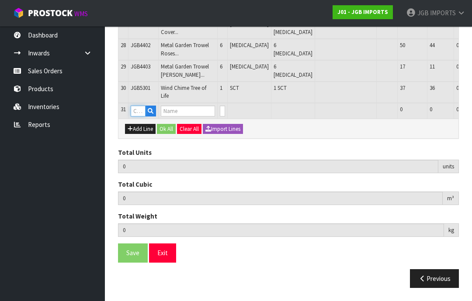
click at [138, 117] on input "text" at bounding box center [138, 111] width 15 height 11
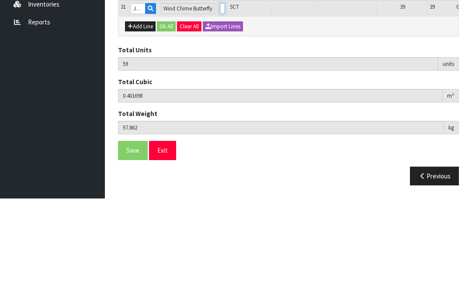
click at [220, 106] on input "0" at bounding box center [222, 111] width 5 height 11
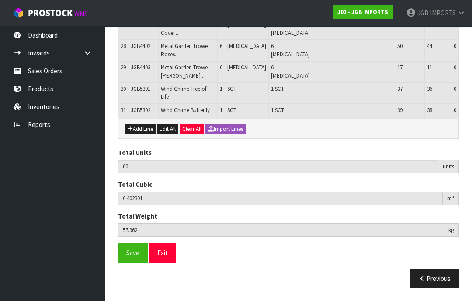
click at [138, 135] on button "Add Line" at bounding box center [140, 129] width 31 height 10
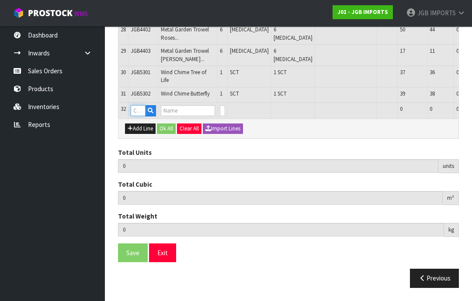
click at [138, 116] on input "text" at bounding box center [138, 110] width 15 height 11
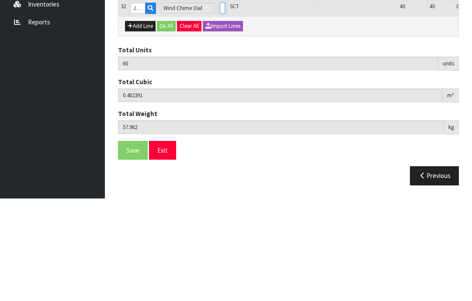
click at [220, 105] on input "0" at bounding box center [222, 110] width 5 height 11
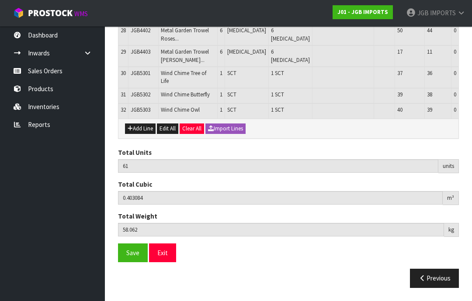
click at [139, 134] on button "Add Line" at bounding box center [140, 129] width 31 height 10
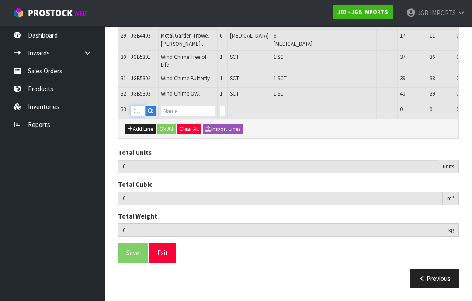
click at [138, 117] on input "text" at bounding box center [138, 111] width 15 height 11
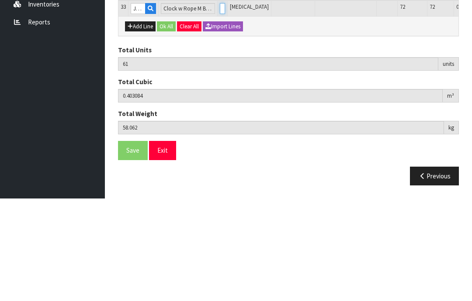
click at [220, 106] on input "0" at bounding box center [222, 111] width 5 height 11
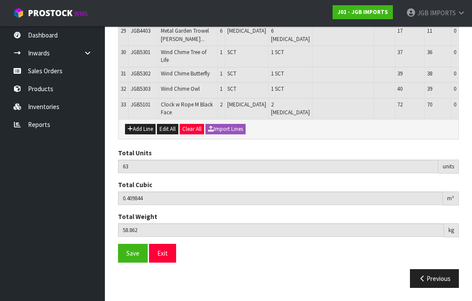
click at [136, 135] on button "Add Line" at bounding box center [140, 129] width 31 height 10
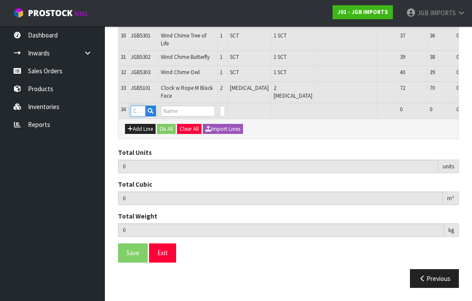
click at [141, 117] on input "text" at bounding box center [138, 111] width 15 height 11
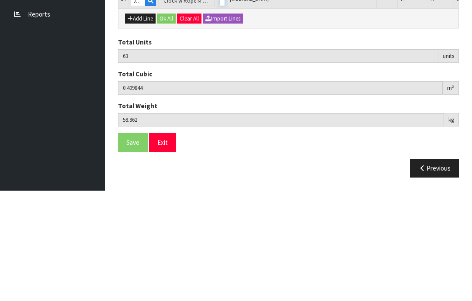
click at [220, 106] on input "0" at bounding box center [222, 111] width 5 height 11
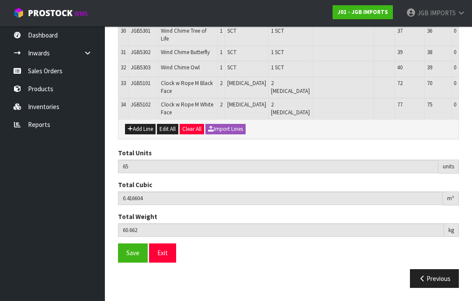
click at [138, 135] on button "Add Line" at bounding box center [140, 129] width 31 height 10
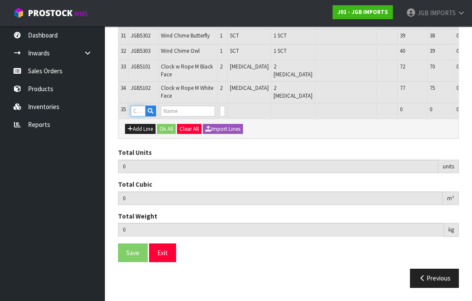
click at [138, 117] on input "text" at bounding box center [138, 111] width 15 height 11
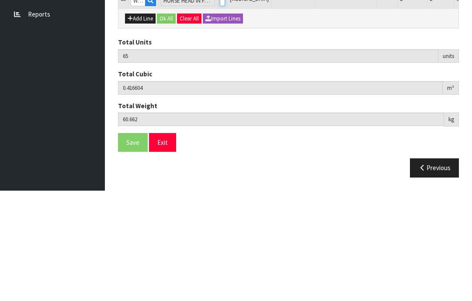
click at [220, 106] on input "0" at bounding box center [222, 111] width 5 height 11
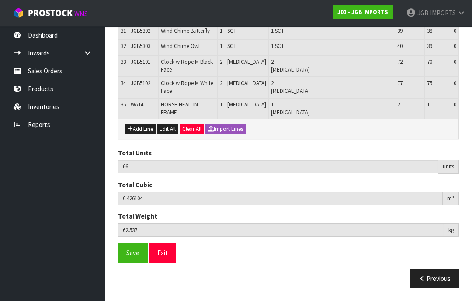
click at [135, 135] on button "Add Line" at bounding box center [140, 129] width 31 height 10
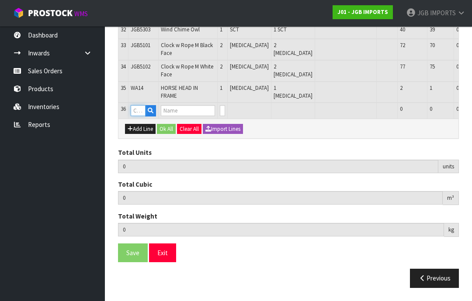
click at [137, 116] on input "text" at bounding box center [138, 110] width 15 height 11
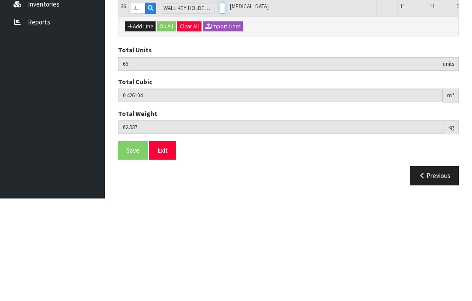
click at [220, 105] on input "0" at bounding box center [222, 110] width 5 height 11
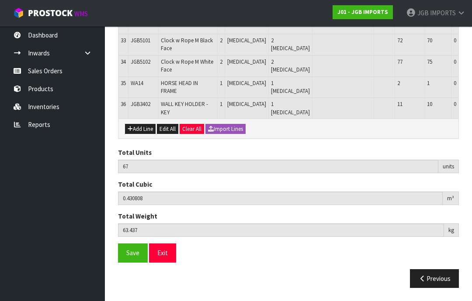
click at [136, 135] on button "Add Line" at bounding box center [140, 129] width 31 height 10
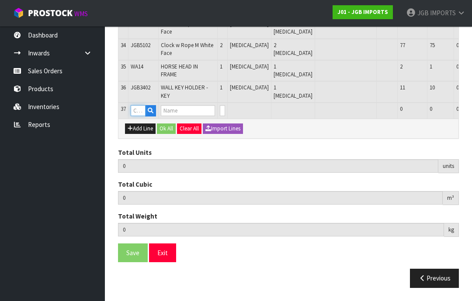
click at [137, 116] on input "text" at bounding box center [138, 110] width 15 height 11
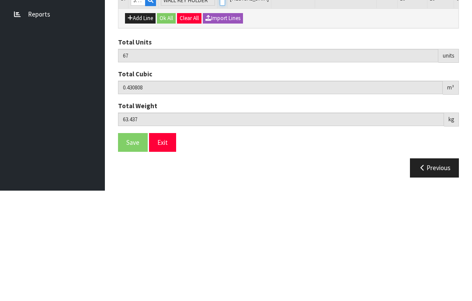
click at [220, 105] on input "0" at bounding box center [222, 110] width 5 height 11
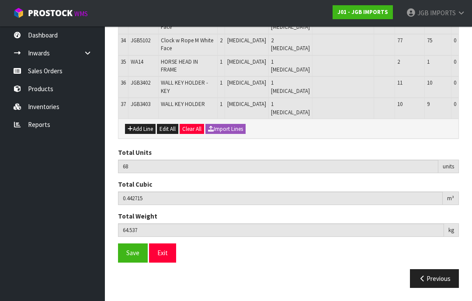
click at [127, 257] on span "Save" at bounding box center [132, 253] width 13 height 8
click at [161, 263] on button "Exit" at bounding box center [162, 253] width 27 height 19
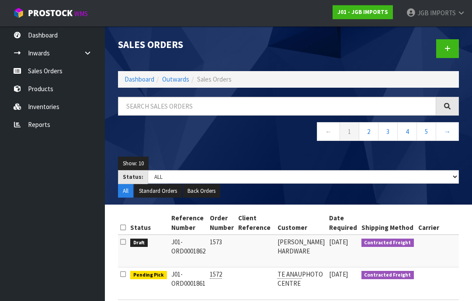
click at [436, 14] on span "IMPORTS" at bounding box center [443, 13] width 26 height 8
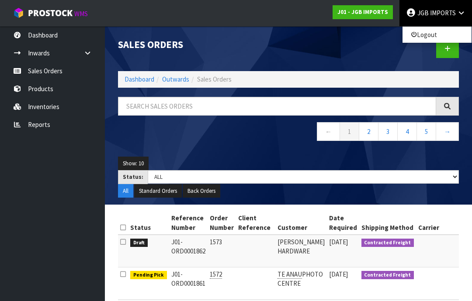
click at [431, 38] on link "Logout" at bounding box center [436, 35] width 69 height 12
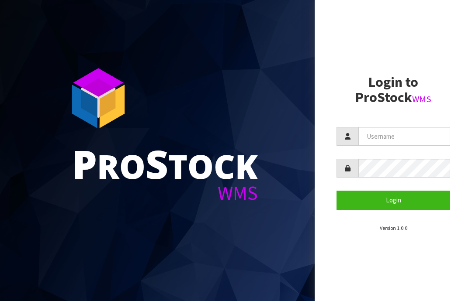
click at [377, 137] on input "text" at bounding box center [404, 136] width 92 height 19
type input "JGBIMPORTS"
click at [362, 206] on button "Login" at bounding box center [393, 200] width 114 height 19
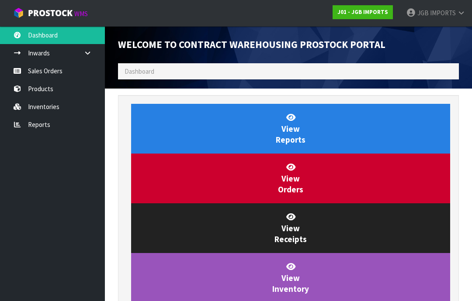
scroll to position [515, 354]
click at [49, 75] on link "Sales Orders" at bounding box center [52, 71] width 105 height 18
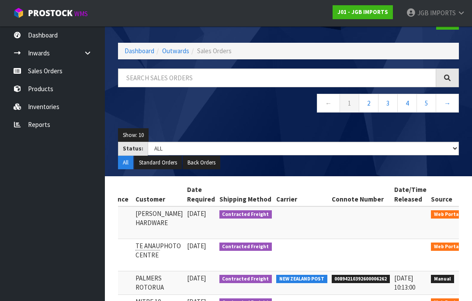
scroll to position [0, 142]
click at [471, 217] on icon at bounding box center [477, 216] width 7 height 6
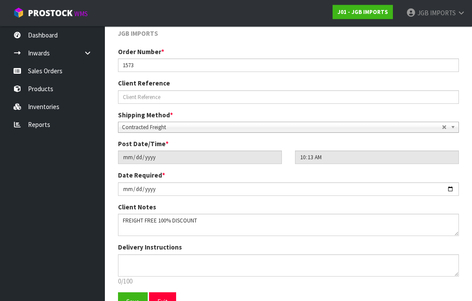
scroll to position [122, 0]
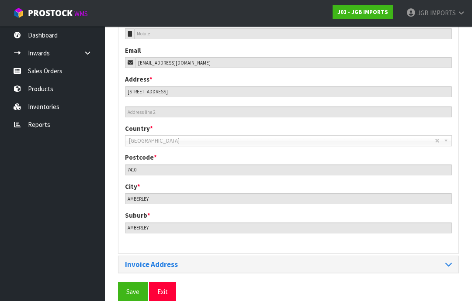
scroll to position [358, 0]
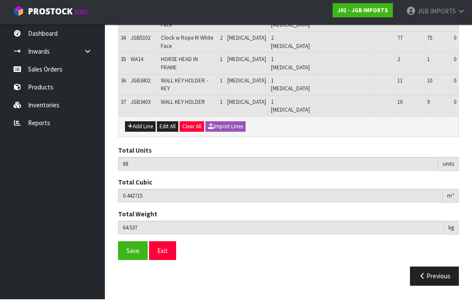
scroll to position [1048, 0]
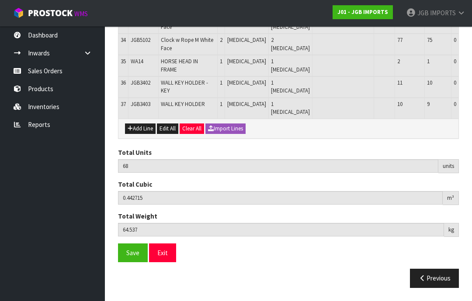
click at [141, 134] on button "Add Line" at bounding box center [140, 129] width 31 height 10
type input "0"
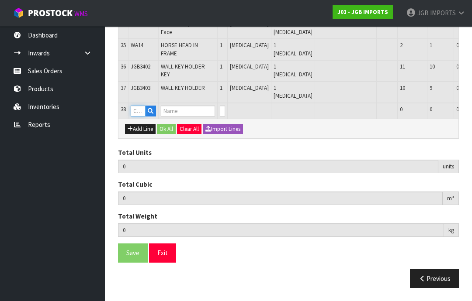
click at [138, 117] on input "text" at bounding box center [138, 111] width 15 height 11
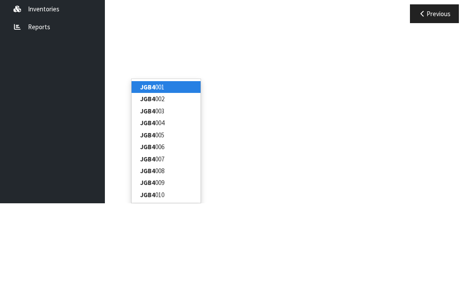
type input "JGB4908"
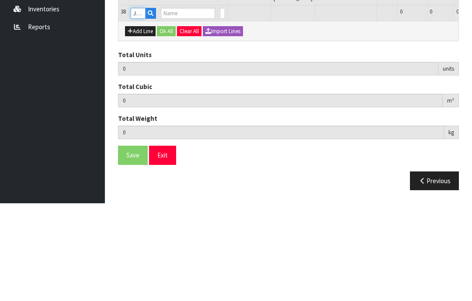
type input "68"
type input "0.442715"
type input "64.537"
type input "Duck w Spade"
type input "0"
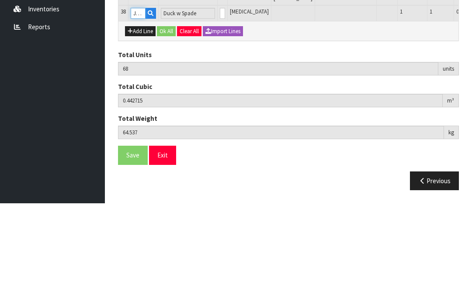
type input "JGB4908"
click at [220, 106] on input "0" at bounding box center [222, 111] width 5 height 11
type input "0"
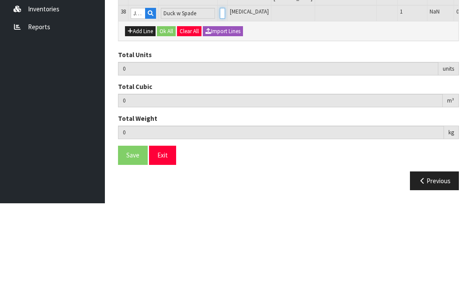
type input "1"
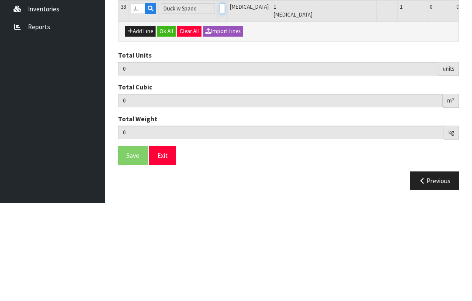
type input "69"
type input "0.447179"
type input "65.187"
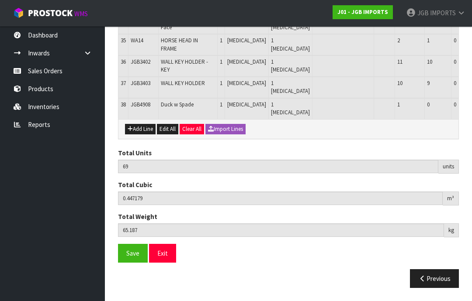
click at [128, 258] on span "Save" at bounding box center [132, 253] width 13 height 8
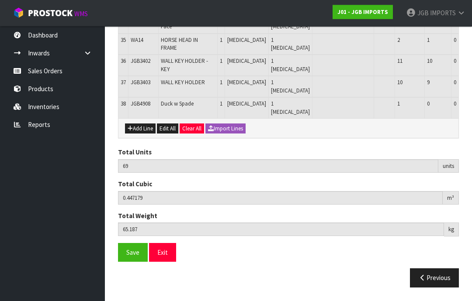
scroll to position [1101, 0]
click at [128, 257] on span "Save" at bounding box center [132, 253] width 13 height 8
click at [166, 263] on button "Exit" at bounding box center [162, 253] width 27 height 19
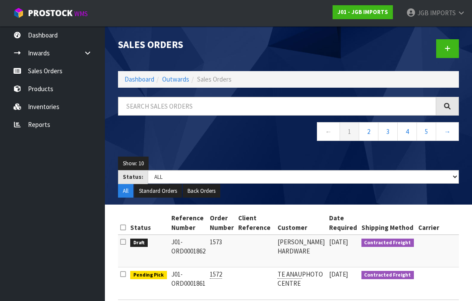
click at [442, 17] on span "IMPORTS" at bounding box center [443, 13] width 26 height 8
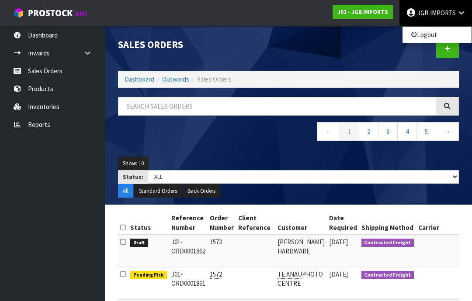
click at [429, 38] on link "Logout" at bounding box center [436, 35] width 69 height 12
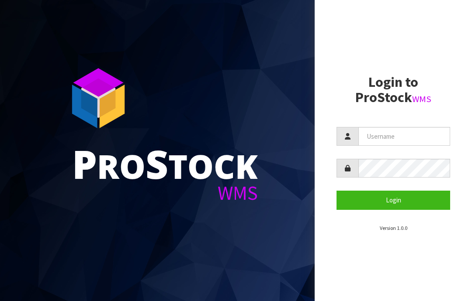
click at [377, 138] on input "text" at bounding box center [404, 136] width 92 height 19
type input "JGBIMPORTS"
click at [392, 202] on button "Login" at bounding box center [393, 200] width 114 height 19
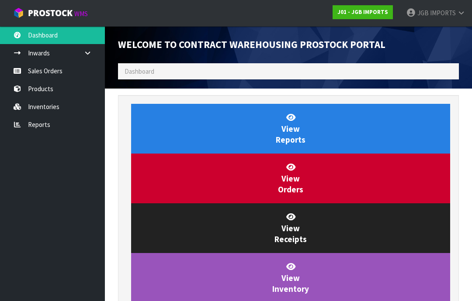
scroll to position [515, 354]
click at [50, 74] on link "Sales Orders" at bounding box center [52, 71] width 105 height 18
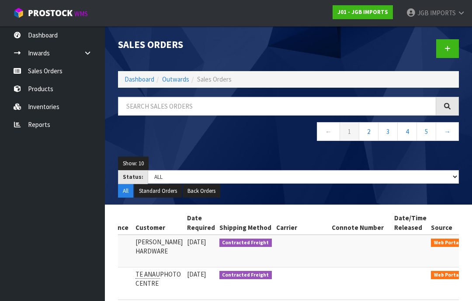
scroll to position [0, 142]
click at [471, 242] on icon at bounding box center [477, 245] width 7 height 6
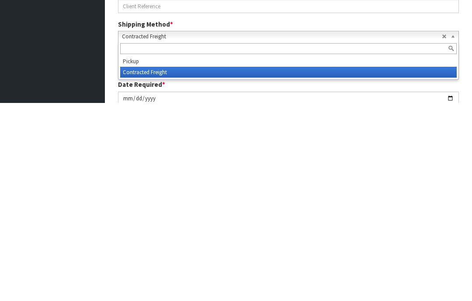
scroll to position [157, 0]
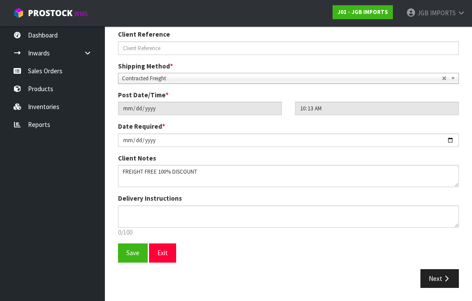
click at [436, 280] on button "Next" at bounding box center [439, 279] width 38 height 19
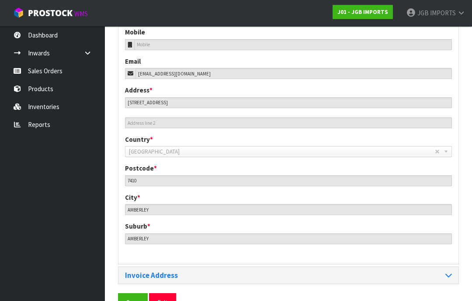
scroll to position [358, 0]
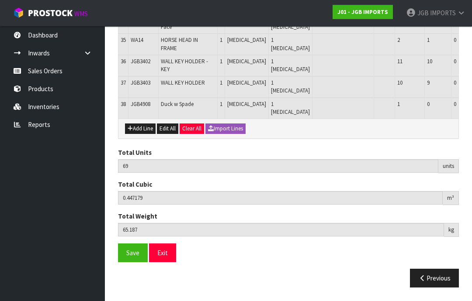
scroll to position [1061, 0]
click at [127, 258] on span "Save" at bounding box center [132, 253] width 13 height 8
click at [164, 263] on button "Exit" at bounding box center [162, 253] width 27 height 19
